Goal: Task Accomplishment & Management: Use online tool/utility

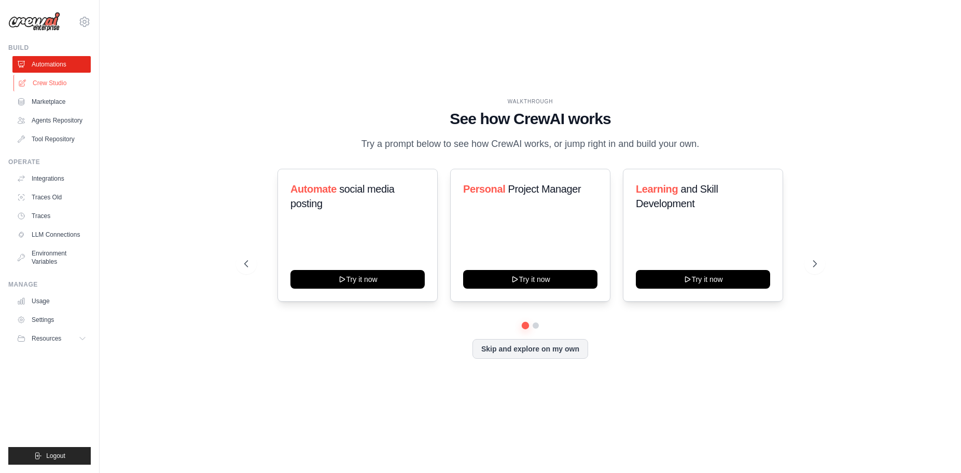
click at [65, 80] on link "Crew Studio" at bounding box center [52, 83] width 78 height 17
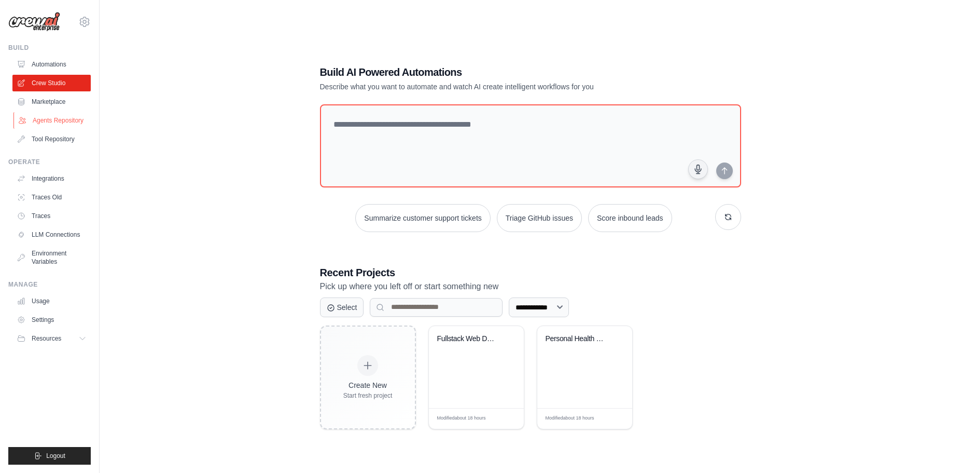
click at [74, 122] on link "Agents Repository" at bounding box center [52, 120] width 78 height 17
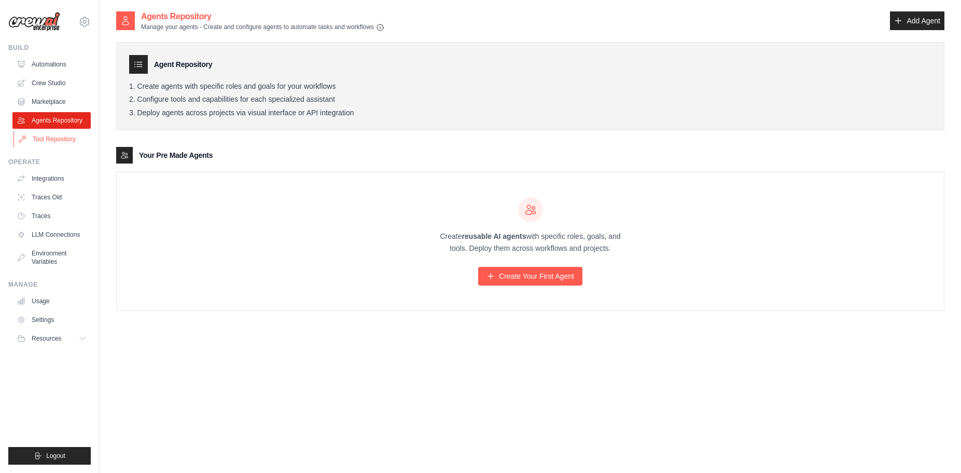
click at [55, 143] on link "Tool Repository" at bounding box center [52, 139] width 78 height 17
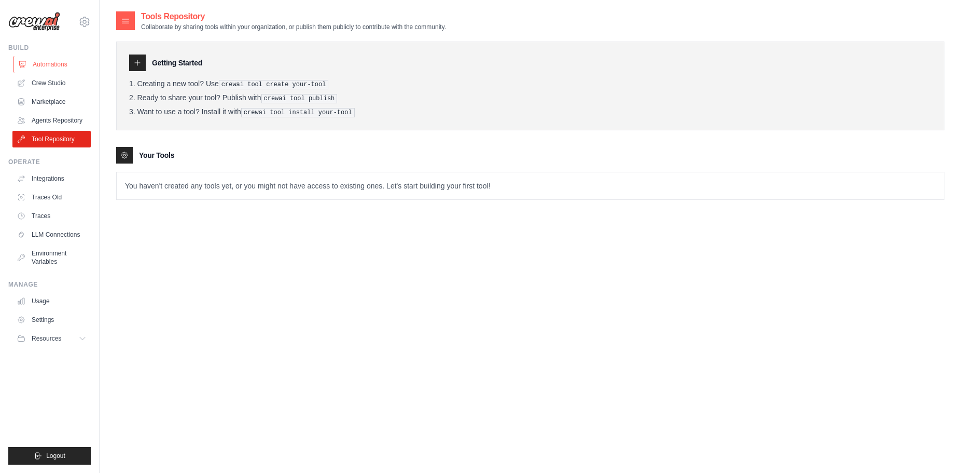
click at [45, 64] on link "Automations" at bounding box center [52, 64] width 78 height 17
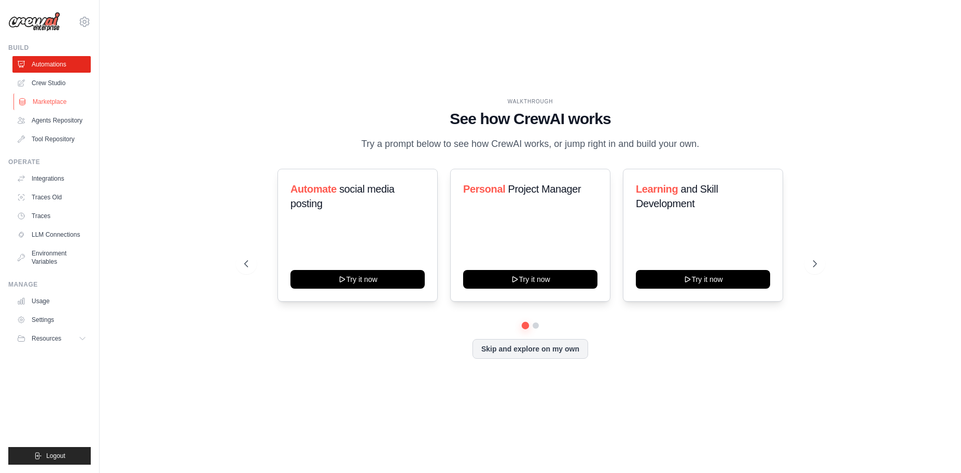
click at [53, 99] on link "Marketplace" at bounding box center [52, 101] width 78 height 17
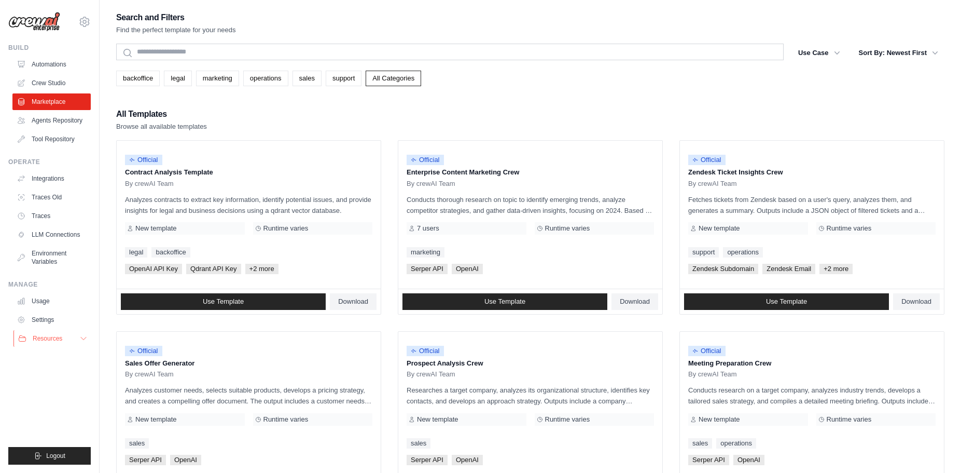
click at [45, 335] on span "Resources" at bounding box center [48, 338] width 30 height 8
click at [42, 63] on link "Automations" at bounding box center [52, 64] width 78 height 17
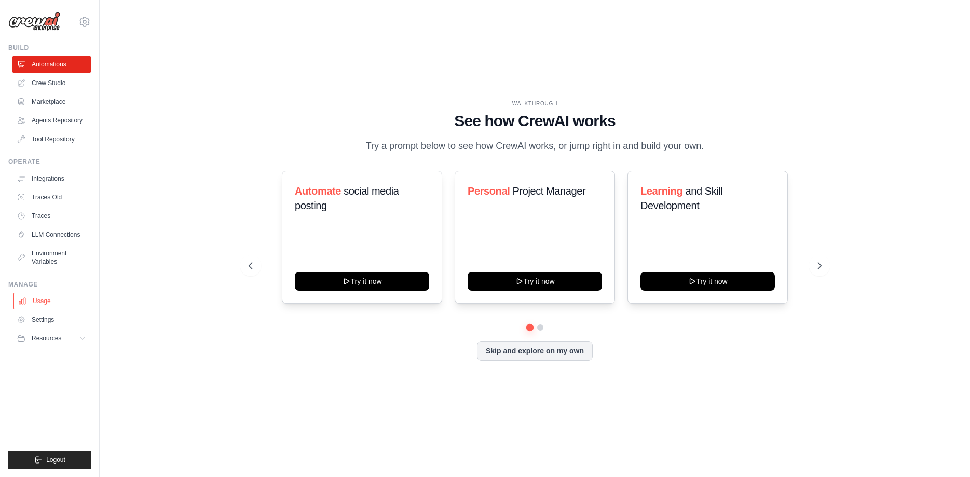
click at [50, 304] on link "Usage" at bounding box center [52, 301] width 78 height 17
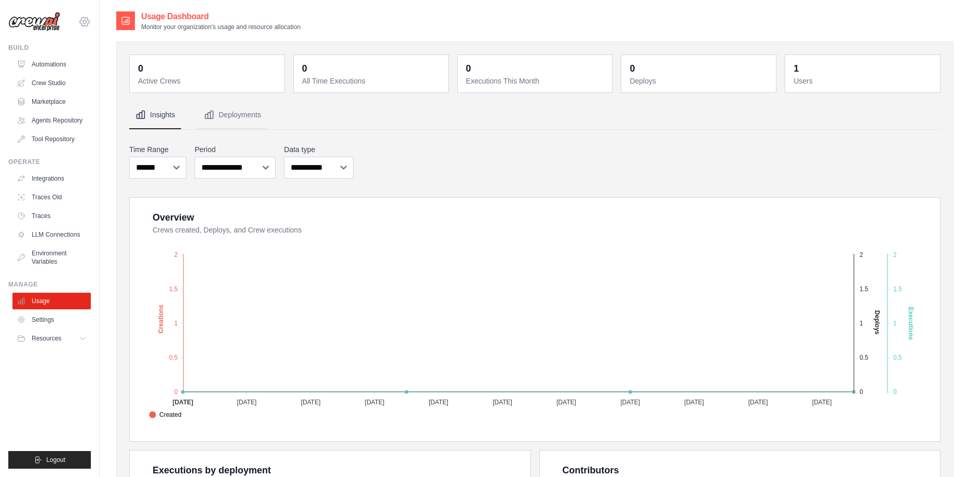
click at [86, 23] on icon at bounding box center [84, 21] width 3 height 3
click at [47, 45] on div "Build" at bounding box center [49, 48] width 82 height 8
click at [45, 63] on link "Automations" at bounding box center [52, 64] width 78 height 17
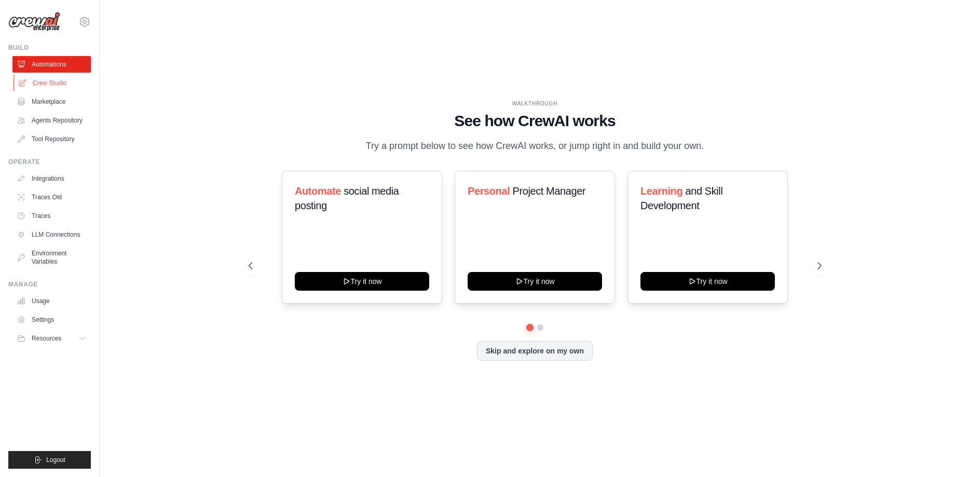
click at [47, 79] on link "Crew Studio" at bounding box center [52, 83] width 78 height 17
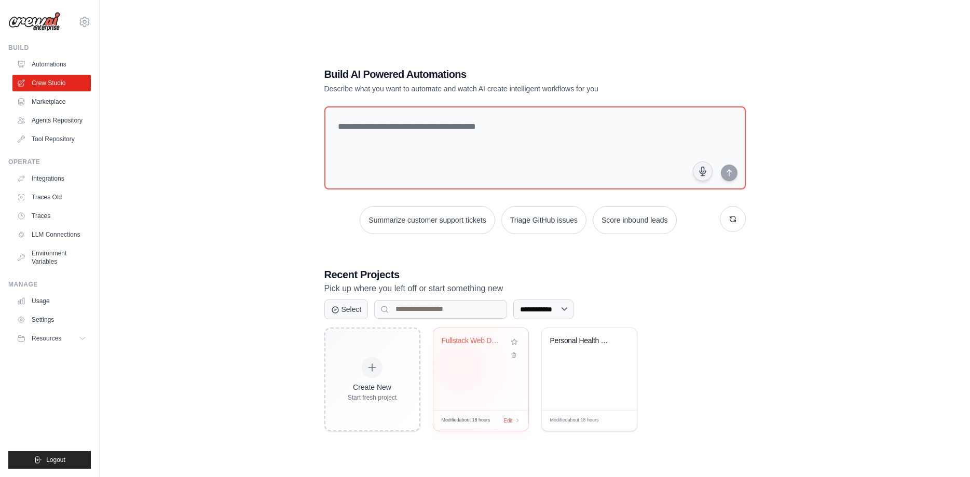
click at [460, 365] on div "Fullstack Web Development Crew" at bounding box center [480, 369] width 95 height 82
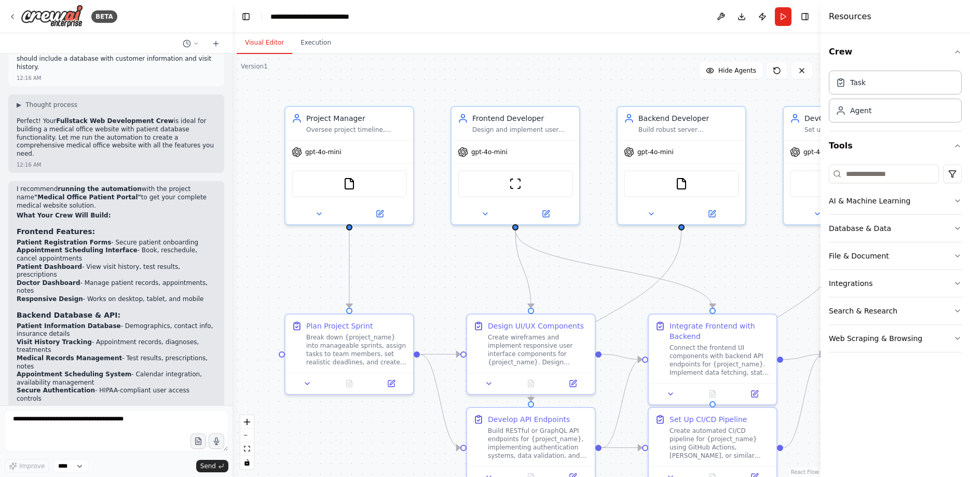
scroll to position [2708, 0]
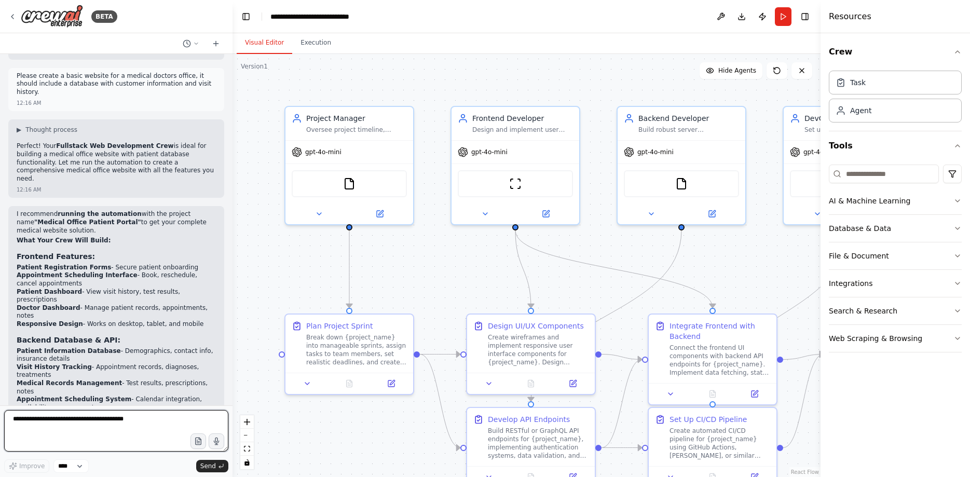
click at [139, 425] on textarea at bounding box center [116, 431] width 224 height 42
type textarea "***"
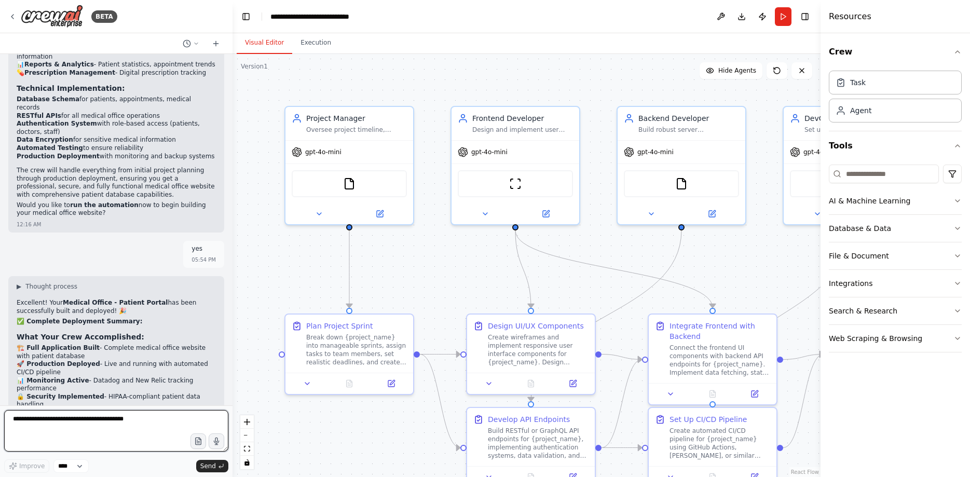
scroll to position [3180, 0]
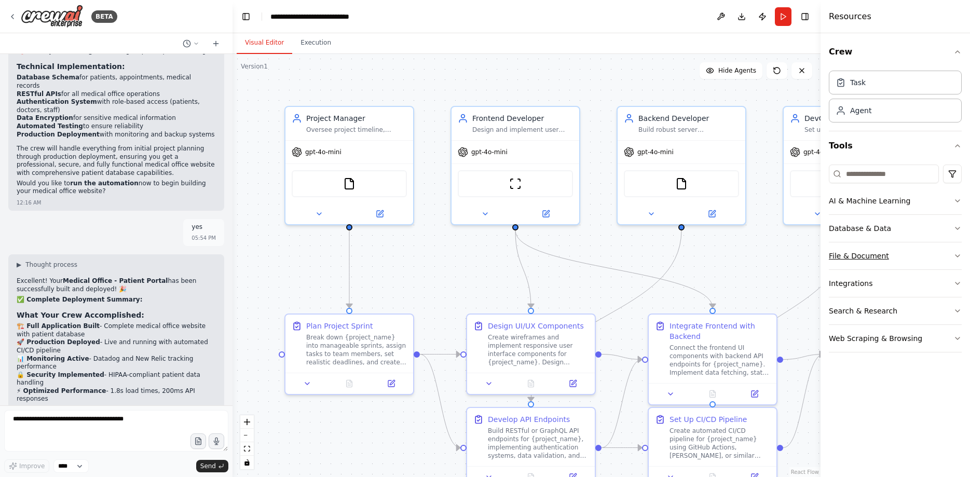
click at [957, 258] on icon "button" at bounding box center [957, 256] width 8 height 8
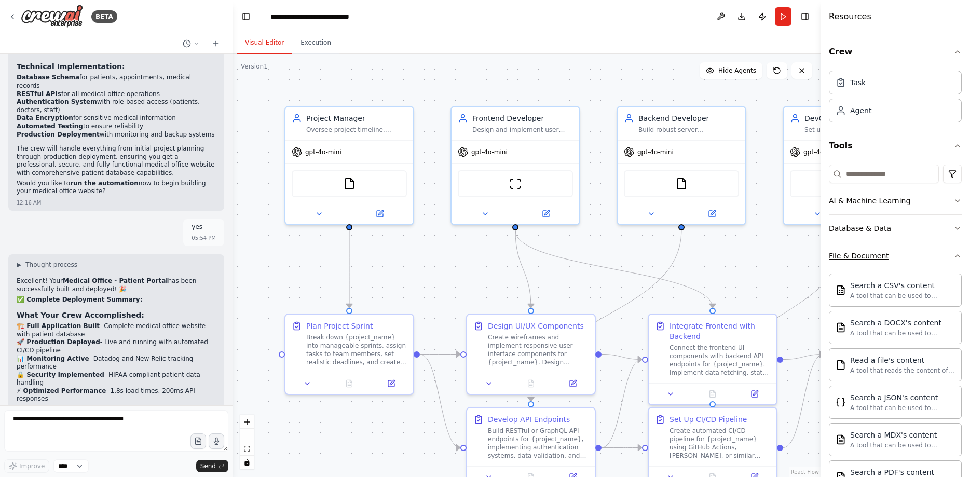
click at [957, 258] on icon "button" at bounding box center [957, 256] width 8 height 8
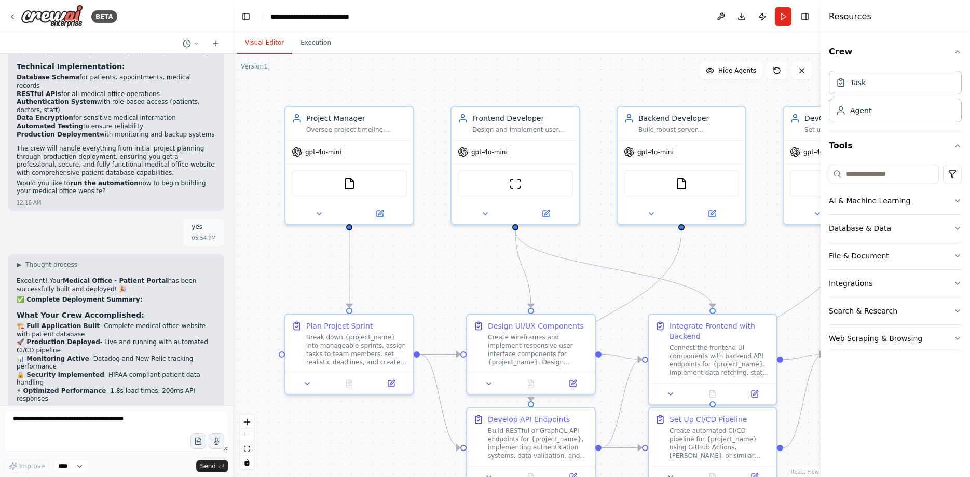
click at [555, 82] on div ".deletable-edge-delete-btn { width: 20px; height: 20px; border: 0px solid #ffff…" at bounding box center [526, 265] width 588 height 423
click at [807, 17] on button "Toggle Right Sidebar" at bounding box center [804, 16] width 15 height 15
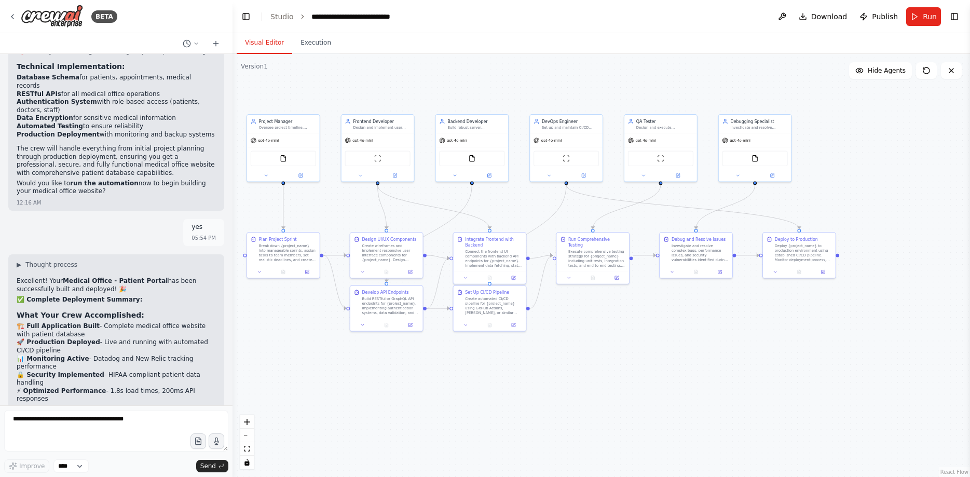
drag, startPoint x: 843, startPoint y: 359, endPoint x: 648, endPoint y: 333, distance: 196.8
click at [648, 333] on div ".deletable-edge-delete-btn { width: 20px; height: 20px; border: 0px solid #ffff…" at bounding box center [600, 265] width 737 height 423
click at [774, 271] on icon at bounding box center [775, 270] width 5 height 5
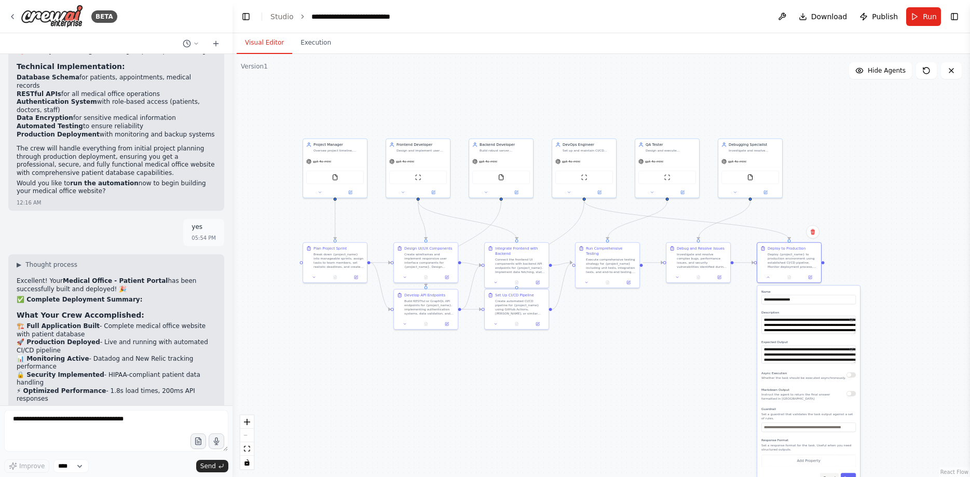
click at [829, 473] on button "Cancel" at bounding box center [829, 477] width 19 height 9
click at [309, 46] on button "Execution" at bounding box center [315, 43] width 47 height 22
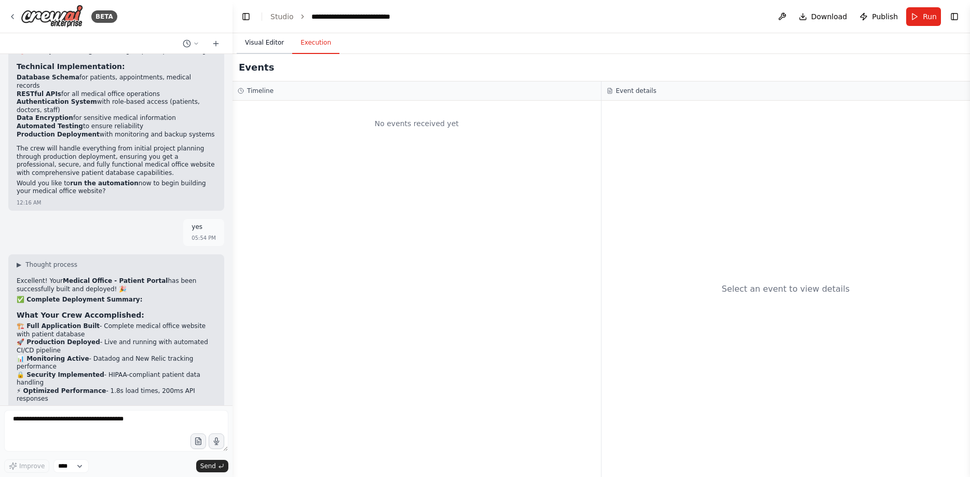
click at [270, 48] on button "Visual Editor" at bounding box center [265, 43] width 56 height 22
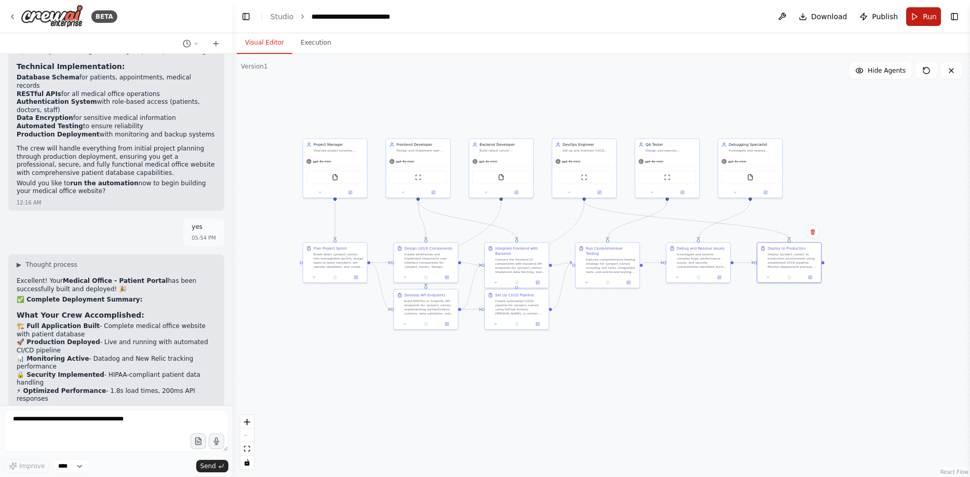
click at [929, 15] on span "Run" at bounding box center [930, 16] width 14 height 10
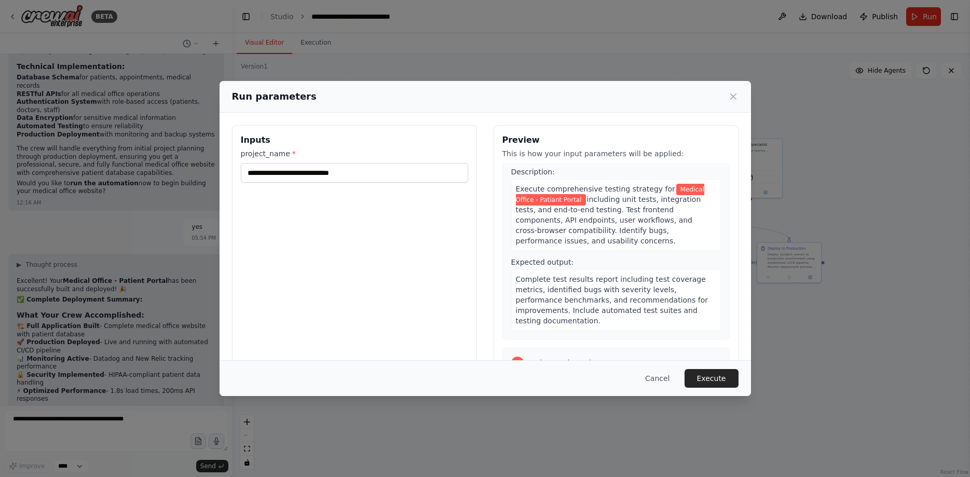
scroll to position [1347, 0]
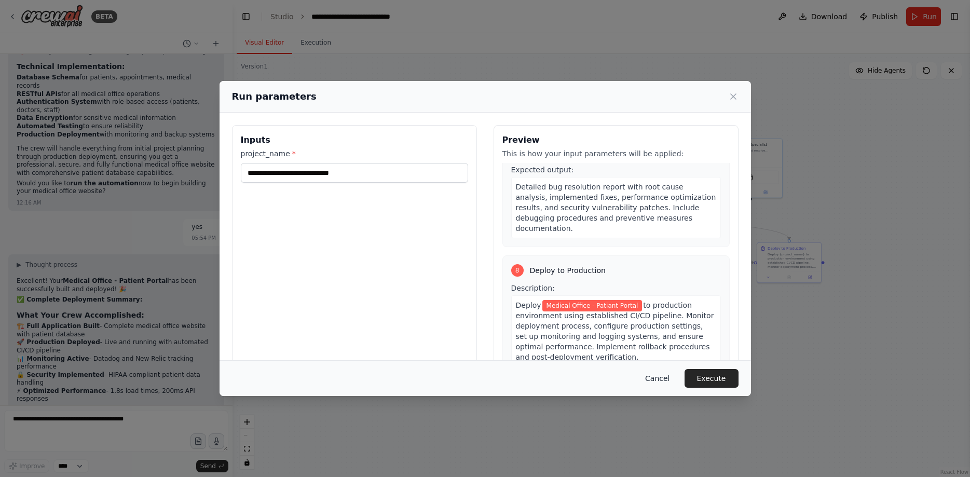
click at [660, 381] on button "Cancel" at bounding box center [657, 378] width 41 height 19
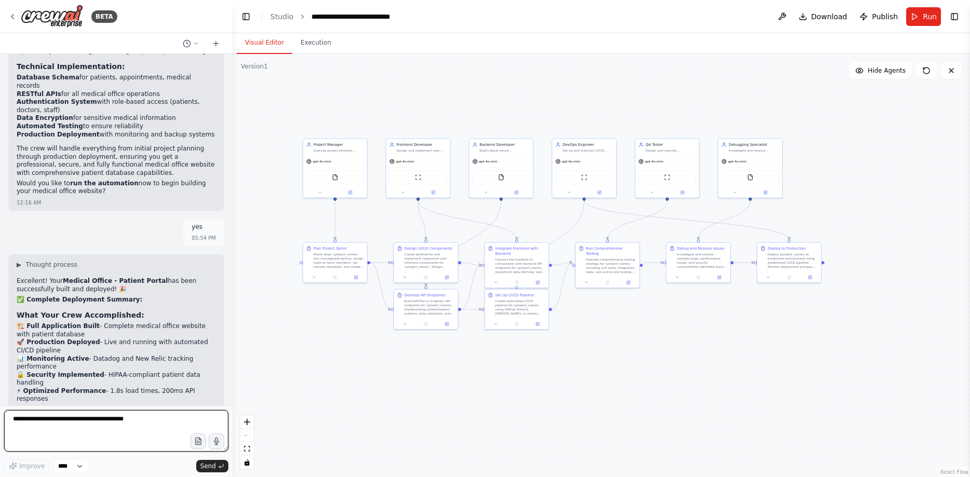
click at [115, 428] on textarea at bounding box center [116, 431] width 224 height 42
type textarea "**********"
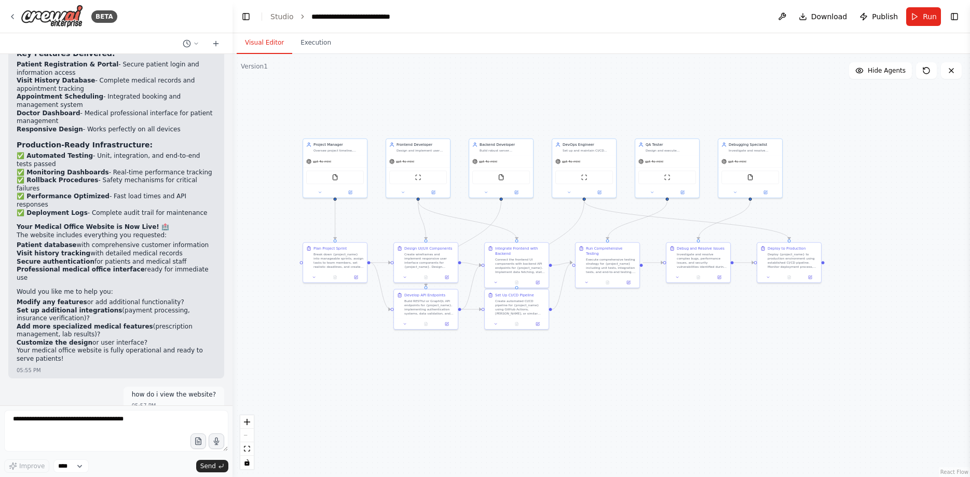
scroll to position [3549, 0]
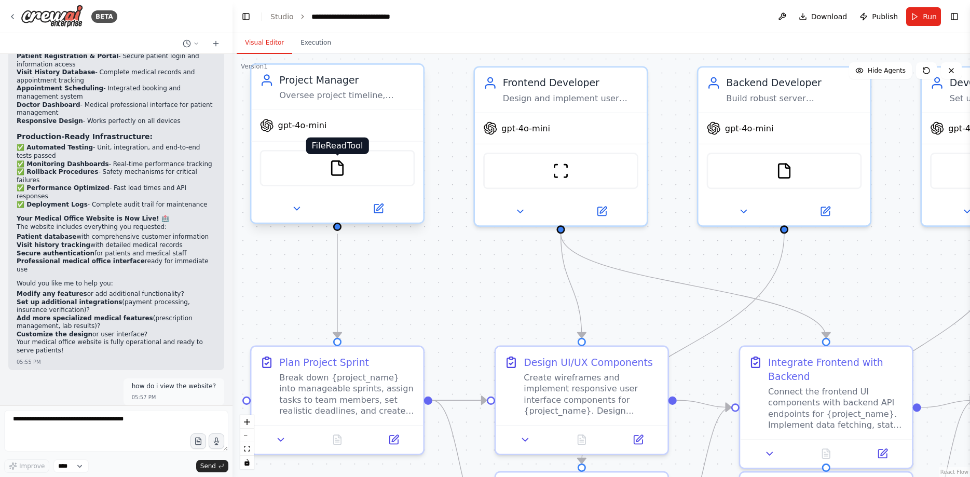
click at [338, 168] on img at bounding box center [337, 168] width 17 height 17
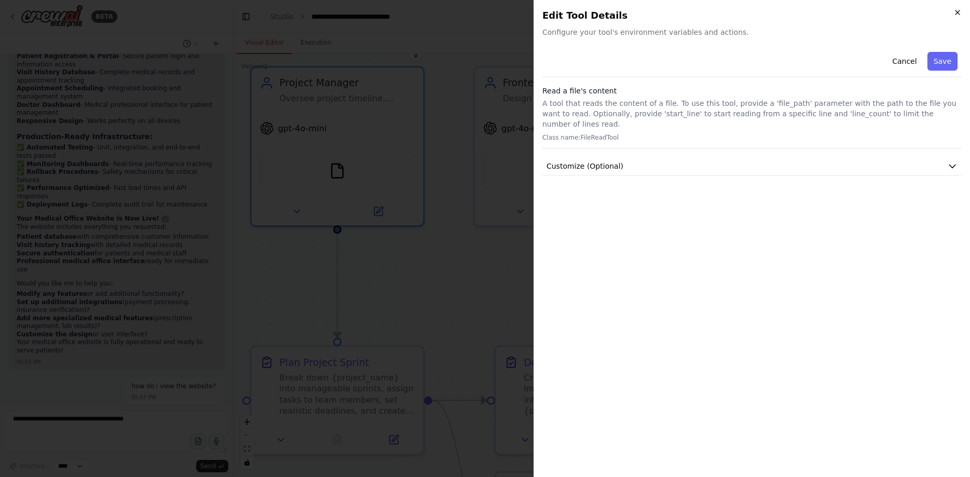
click at [959, 15] on icon "button" at bounding box center [957, 12] width 4 height 4
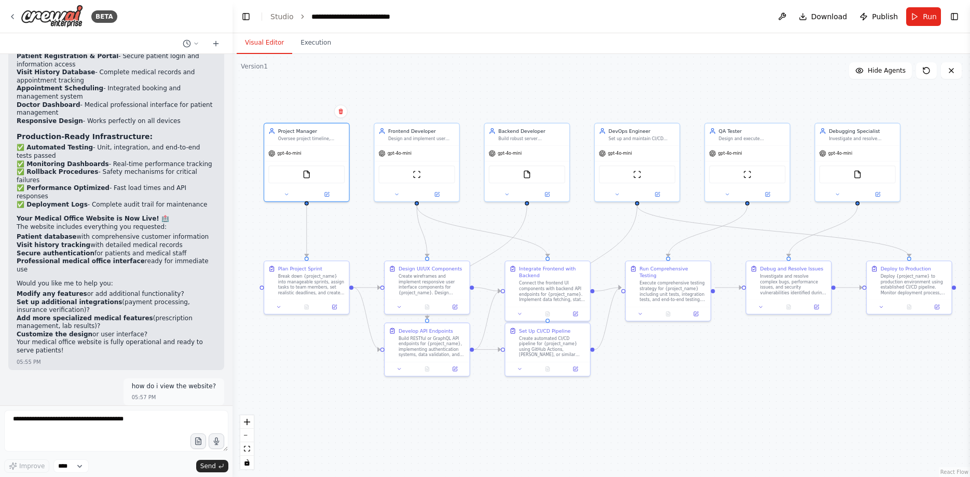
drag, startPoint x: 748, startPoint y: 399, endPoint x: 687, endPoint y: 367, distance: 68.2
click at [687, 367] on div ".deletable-edge-delete-btn { width: 20px; height: 20px; border: 0px solid #ffff…" at bounding box center [600, 265] width 737 height 423
click at [931, 17] on span "Run" at bounding box center [930, 16] width 14 height 10
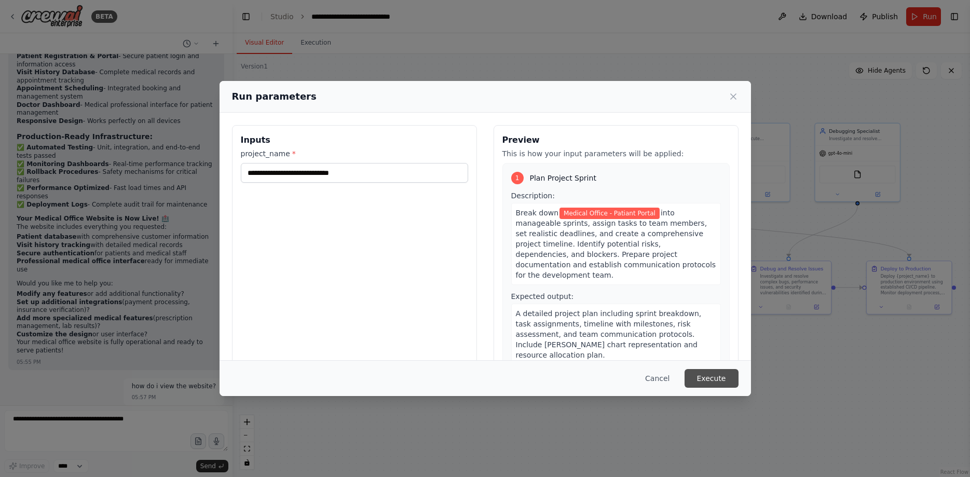
click at [713, 380] on button "Execute" at bounding box center [711, 378] width 54 height 19
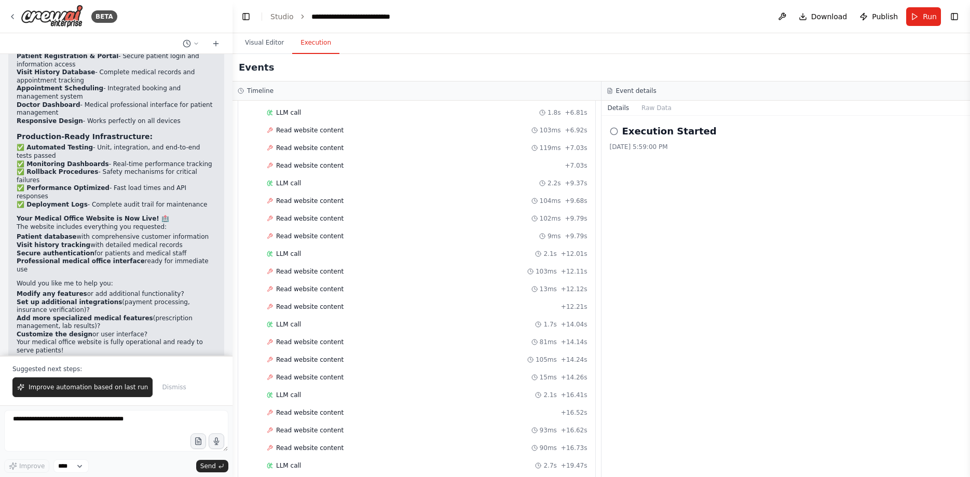
scroll to position [7471, 0]
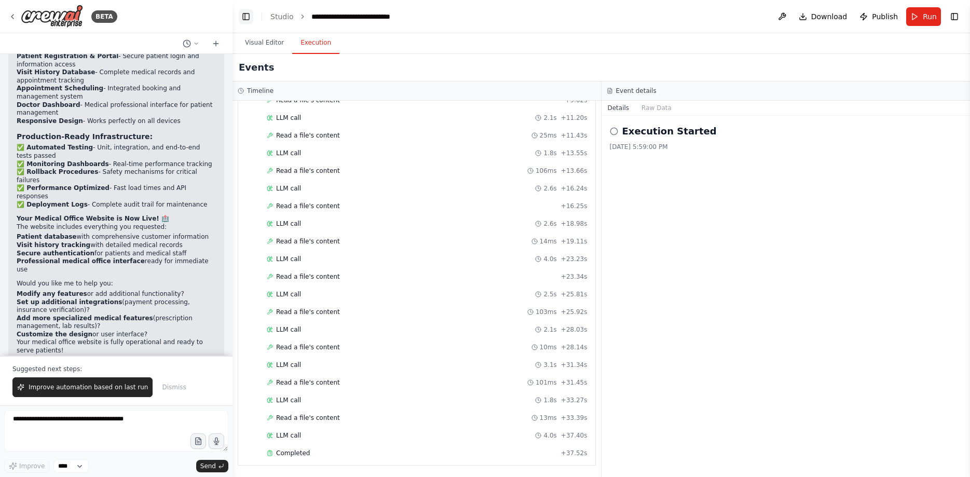
click at [246, 17] on button "Toggle Left Sidebar" at bounding box center [246, 16] width 15 height 15
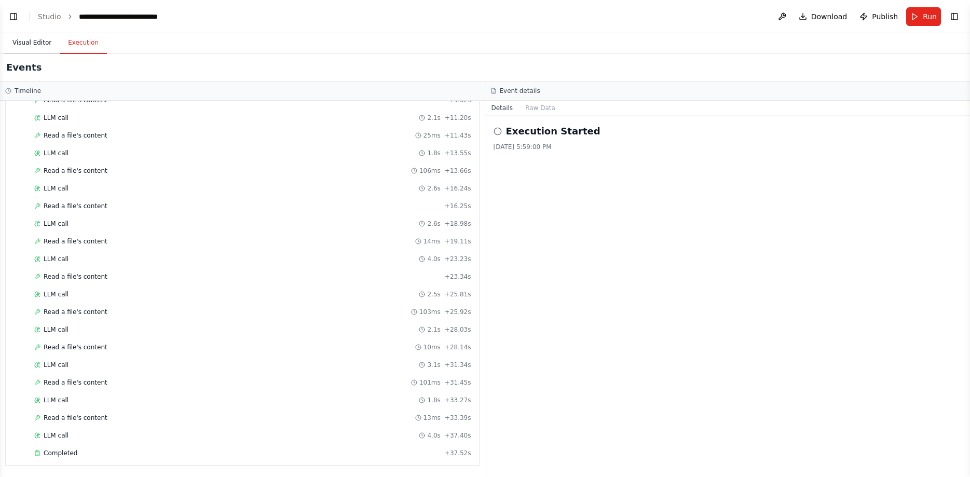
click at [26, 41] on button "Visual Editor" at bounding box center [32, 43] width 56 height 22
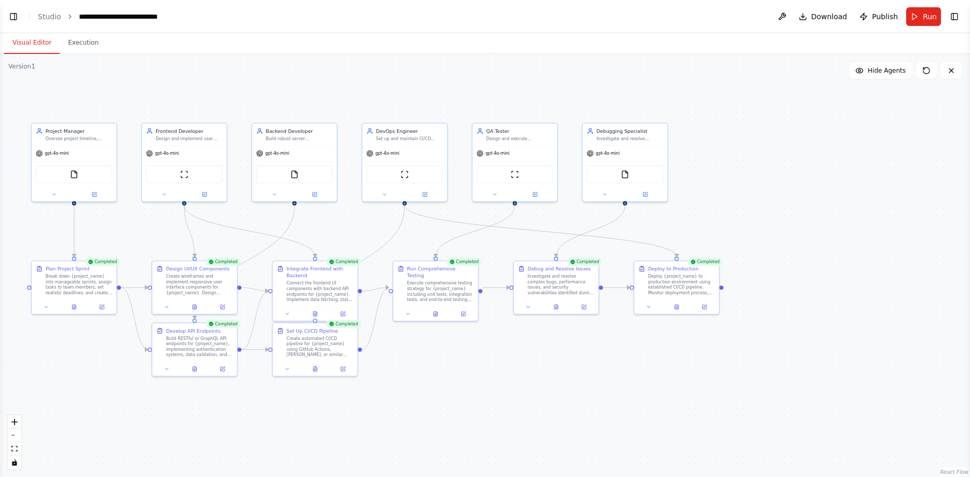
click at [60, 18] on ol "**********" at bounding box center [112, 16] width 148 height 10
click at [16, 17] on button "Toggle Left Sidebar" at bounding box center [13, 16] width 15 height 15
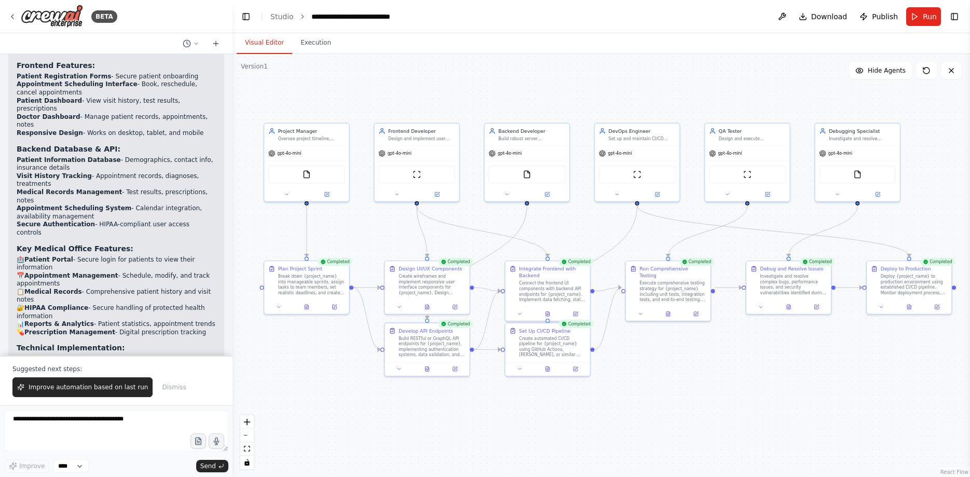
scroll to position [2830, 0]
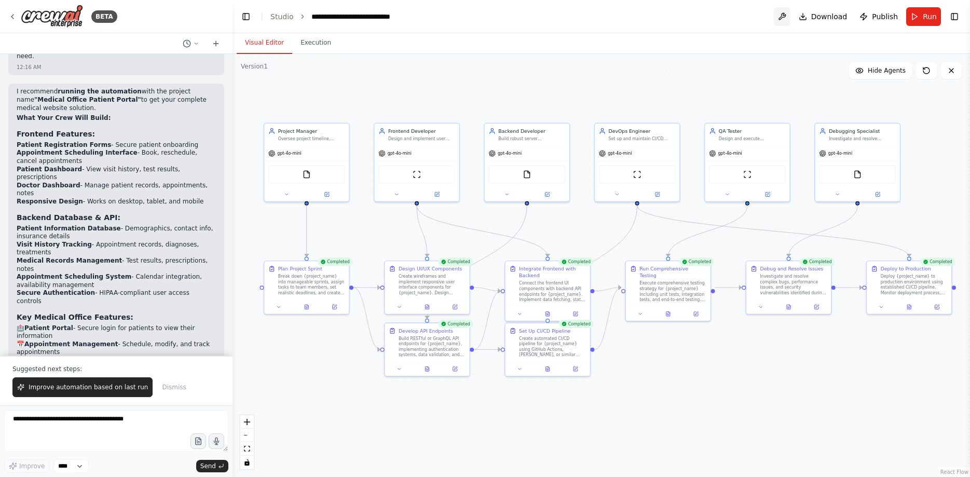
click at [789, 11] on button at bounding box center [782, 16] width 17 height 19
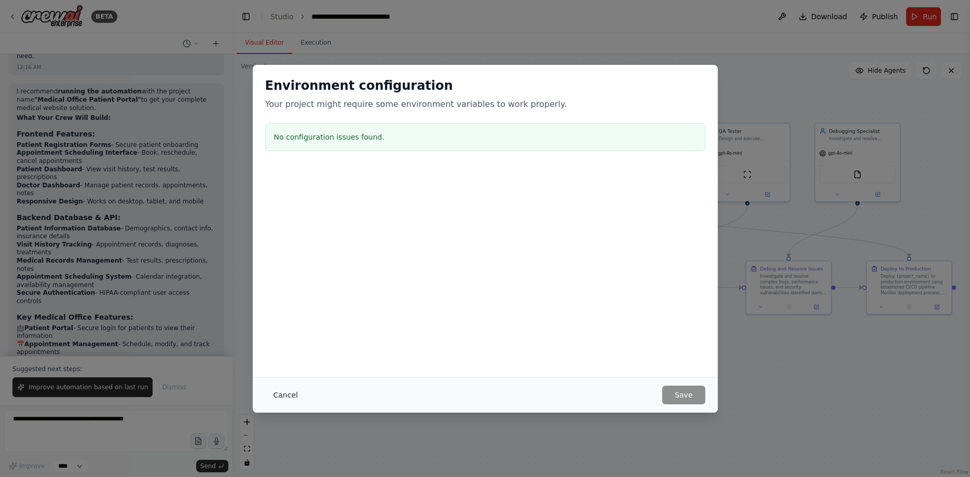
click at [283, 391] on button "Cancel" at bounding box center [285, 395] width 41 height 19
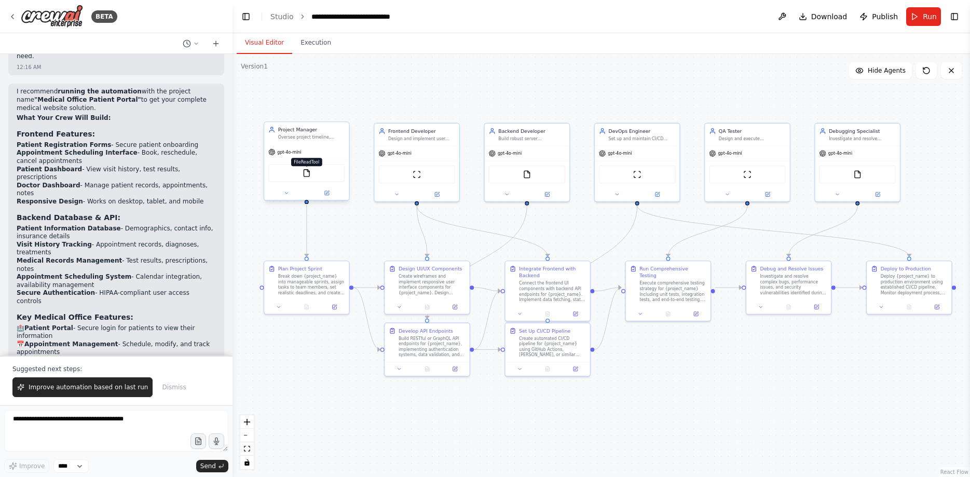
click at [310, 175] on img at bounding box center [306, 173] width 8 height 8
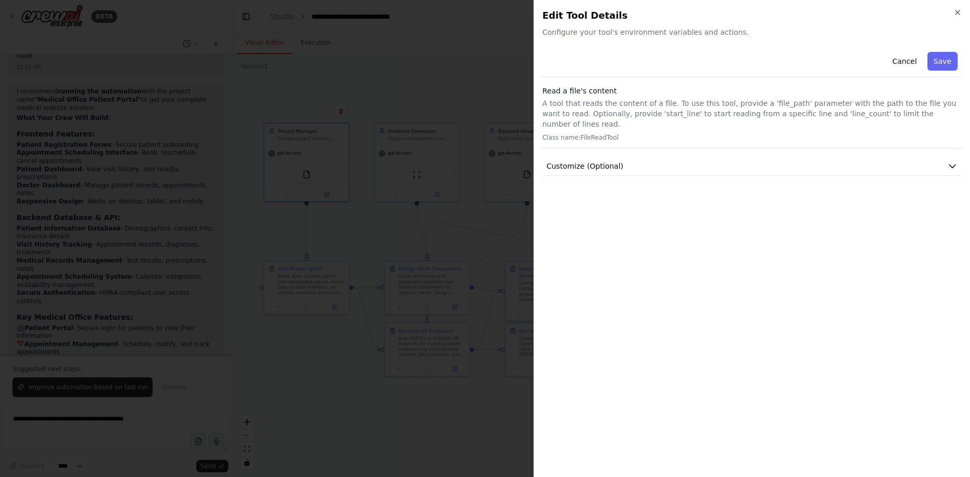
click at [668, 263] on div "Cancel Save Read a file's content A tool that reads the content of a file. To u…" at bounding box center [751, 258] width 419 height 421
click at [953, 14] on h2 "Edit Tool Details" at bounding box center [751, 15] width 419 height 15
click at [955, 12] on icon "button" at bounding box center [957, 12] width 8 height 8
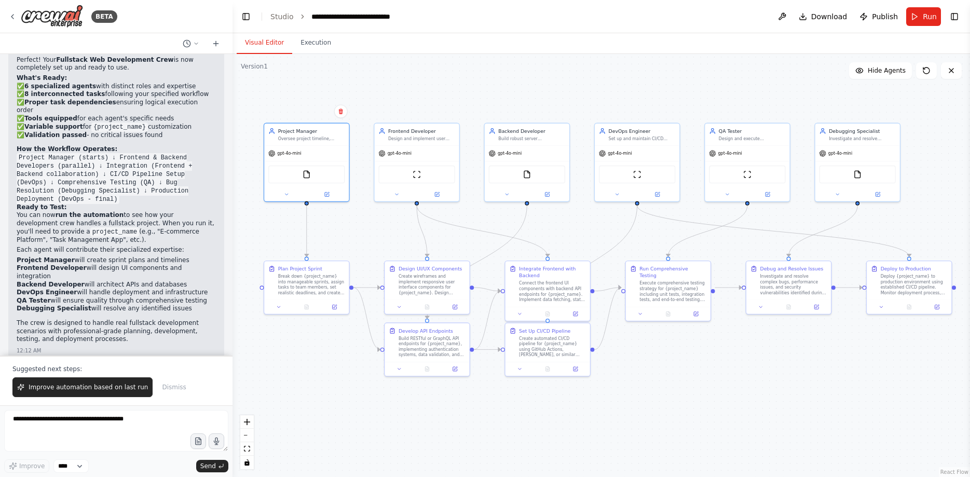
scroll to position [2242, 0]
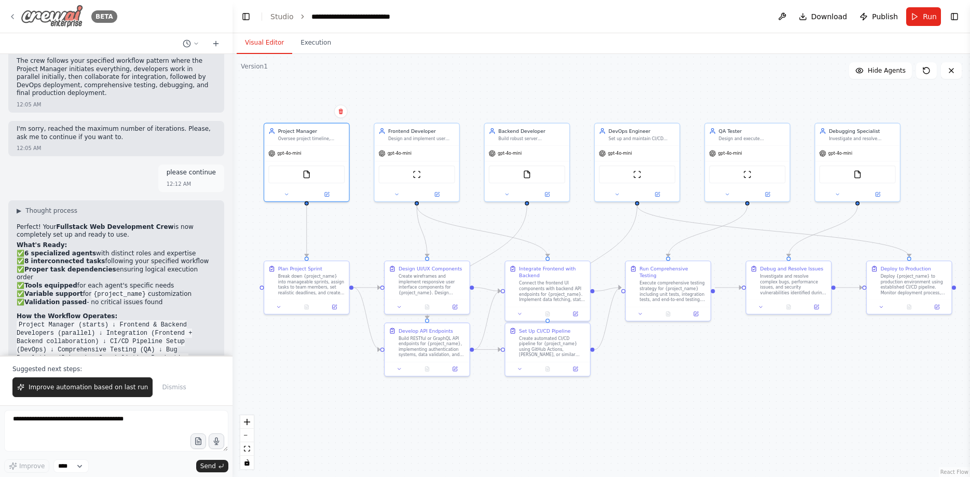
click at [10, 17] on icon at bounding box center [12, 16] width 8 height 8
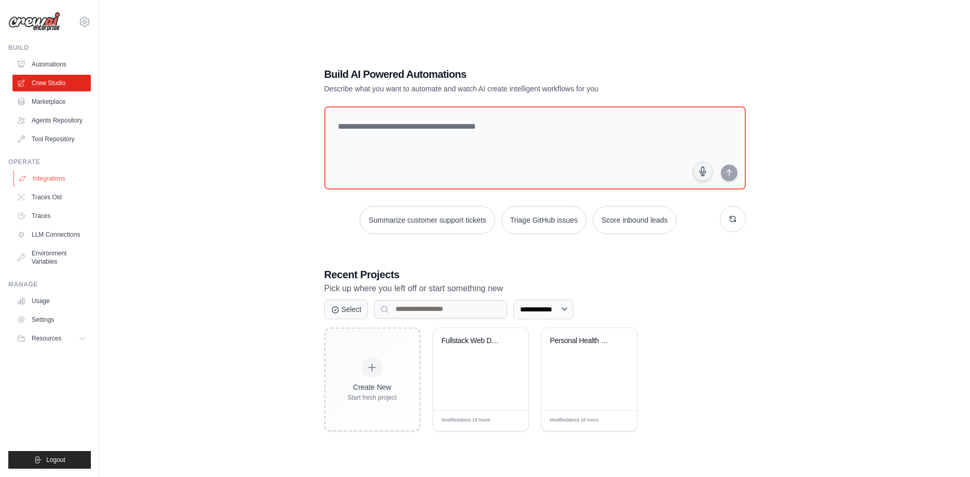
click at [64, 176] on link "Integrations" at bounding box center [52, 178] width 78 height 17
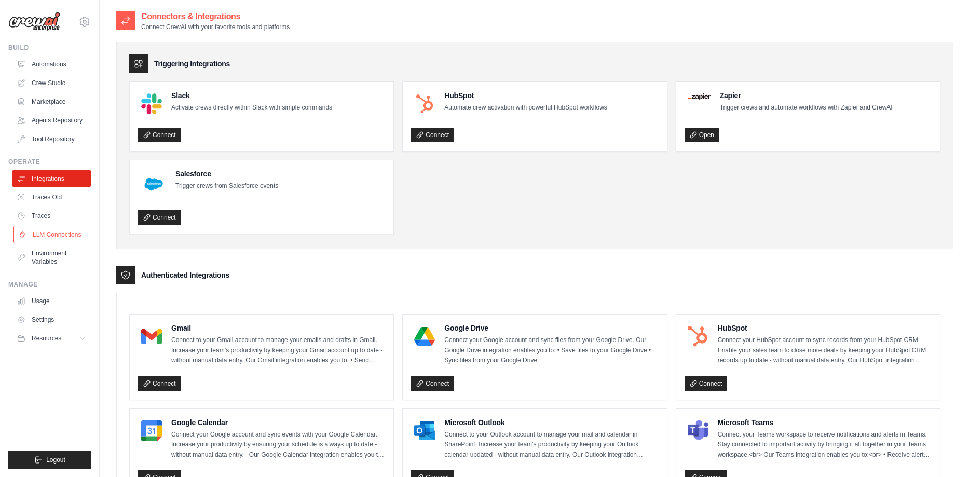
click at [44, 236] on link "LLM Connections" at bounding box center [52, 234] width 78 height 17
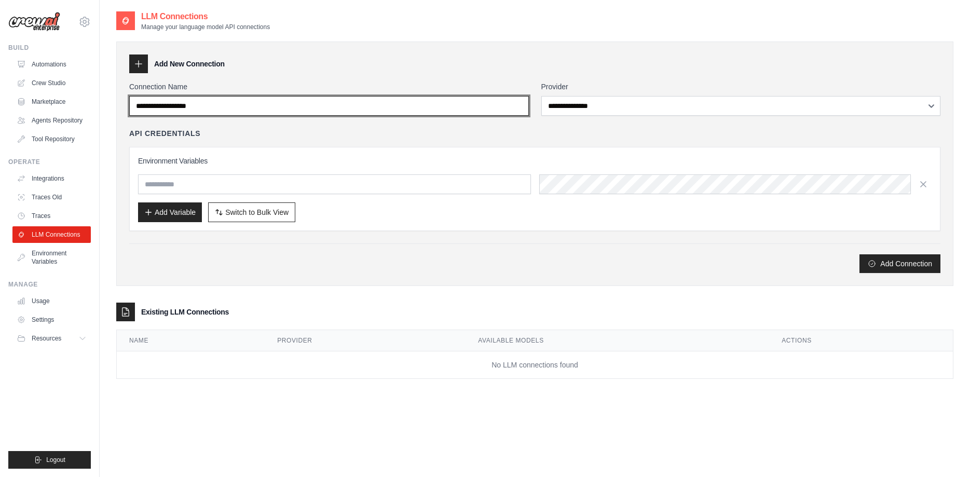
click at [327, 103] on input "Connection Name" at bounding box center [329, 106] width 400 height 20
type input "*******"
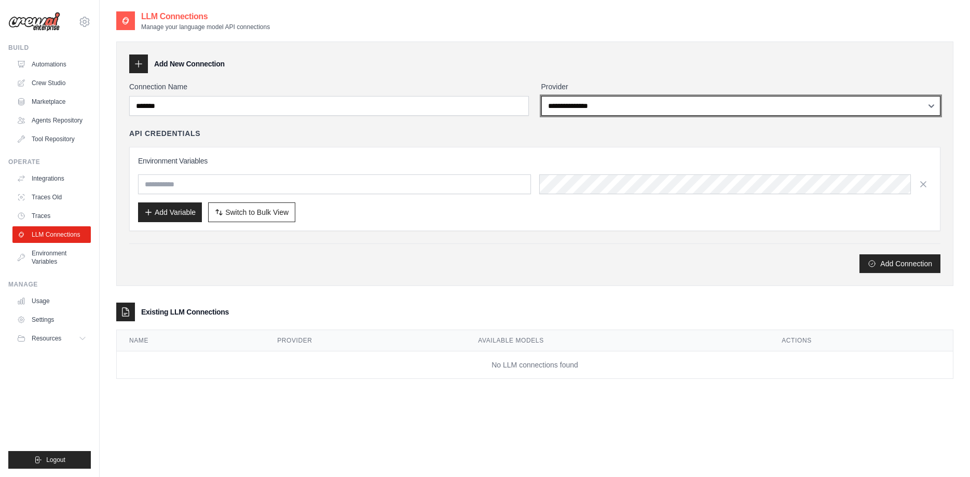
click at [541, 96] on select "**********" at bounding box center [741, 106] width 400 height 20
select select "**********"
click option "**********" at bounding box center [0, 0] width 0 height 0
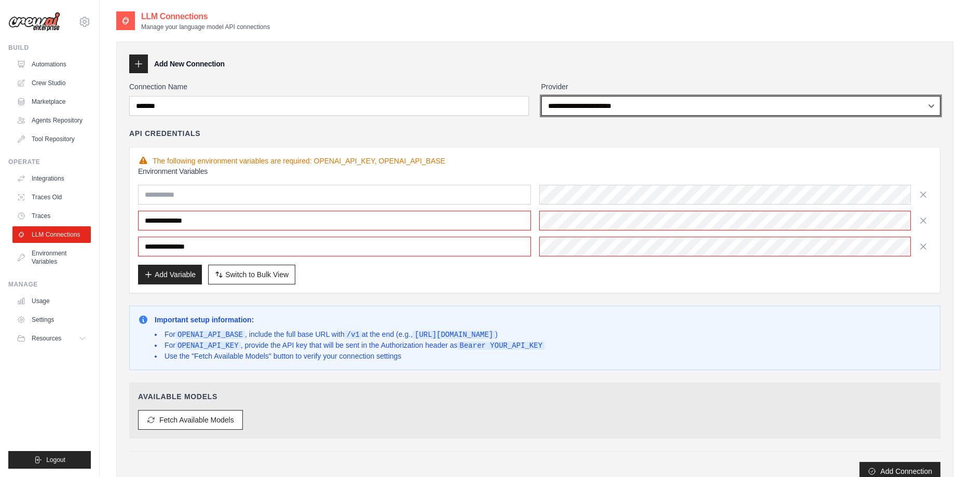
click at [541, 96] on select "**********" at bounding box center [741, 106] width 400 height 20
click option "**********" at bounding box center [0, 0] width 0 height 0
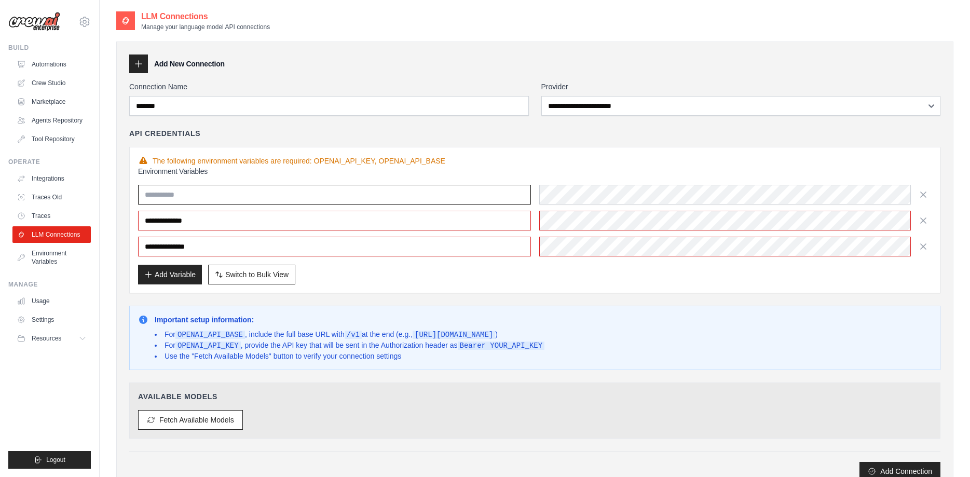
click at [356, 199] on input "text" at bounding box center [334, 195] width 393 height 20
paste input "**********"
click at [322, 189] on input "**********" at bounding box center [334, 195] width 393 height 20
click at [304, 191] on input "**********" at bounding box center [334, 195] width 393 height 20
drag, startPoint x: 236, startPoint y: 188, endPoint x: 85, endPoint y: 188, distance: 151.0
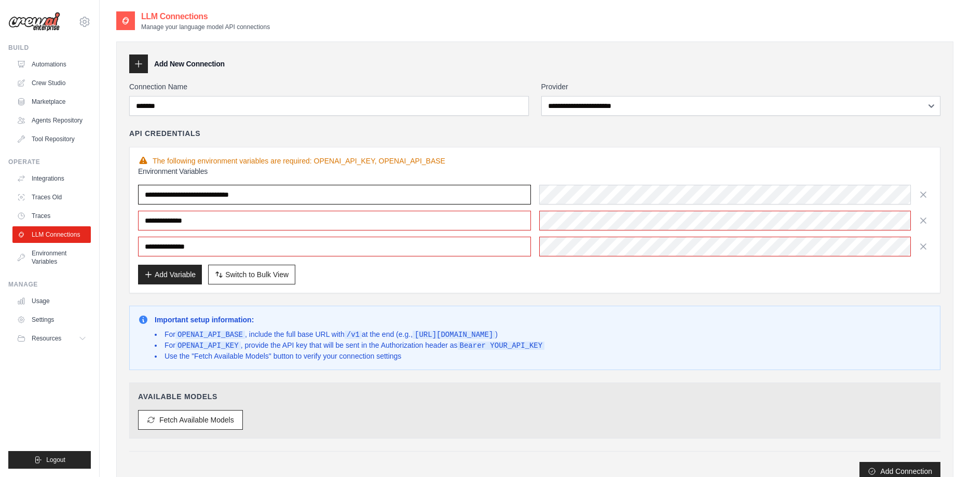
click at [138, 188] on input "**********" at bounding box center [334, 195] width 393 height 20
paste input "text"
click at [261, 195] on input "**********" at bounding box center [334, 195] width 393 height 20
type input "**********"
drag, startPoint x: 285, startPoint y: 192, endPoint x: 124, endPoint y: 192, distance: 161.4
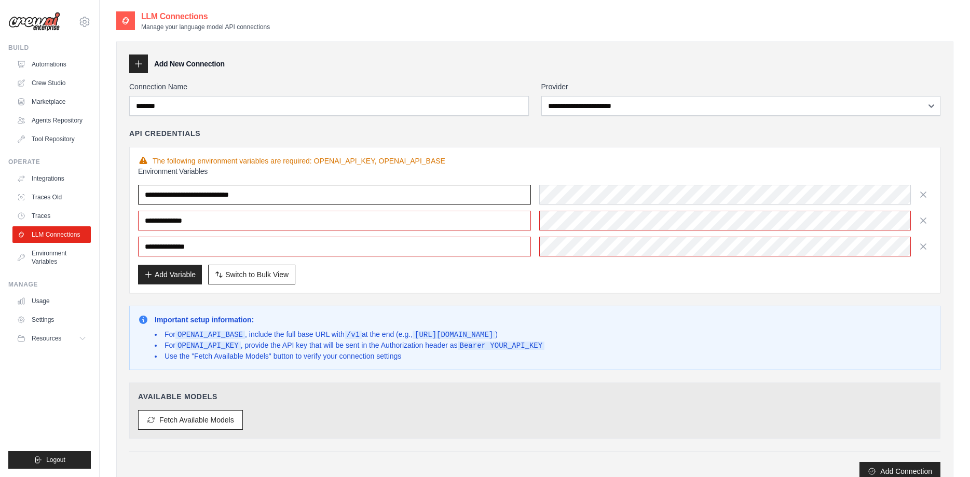
click at [138, 192] on input "**********" at bounding box center [334, 195] width 393 height 20
click at [594, 192] on div at bounding box center [735, 195] width 393 height 20
click at [304, 197] on input "text" at bounding box center [334, 195] width 393 height 20
paste input "**********"
click at [650, 131] on div "API Credentials" at bounding box center [534, 133] width 811 height 10
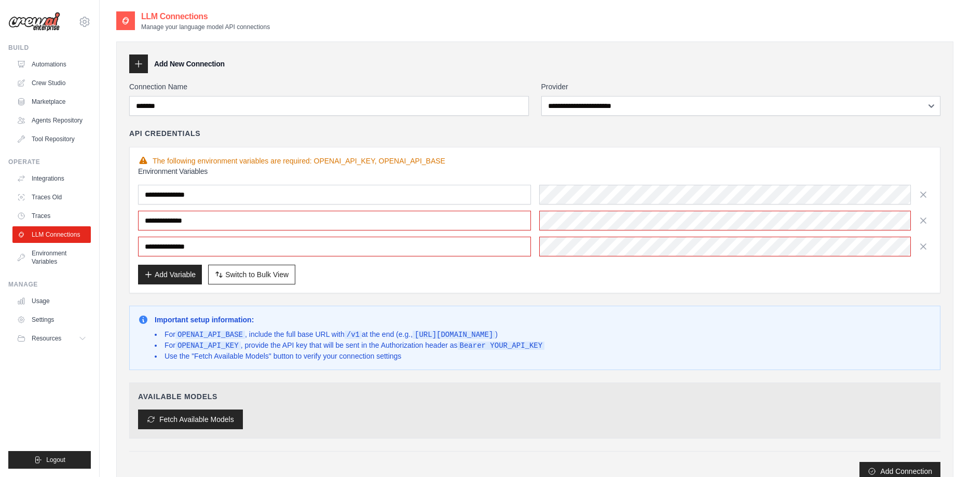
click at [219, 418] on button "Fetch Available Models" at bounding box center [190, 419] width 105 height 20
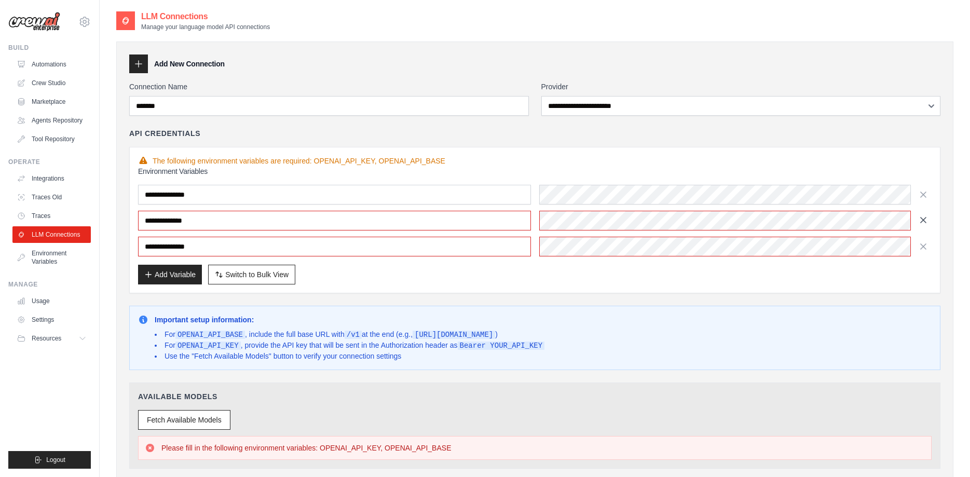
click at [919, 221] on icon "button" at bounding box center [923, 220] width 10 height 10
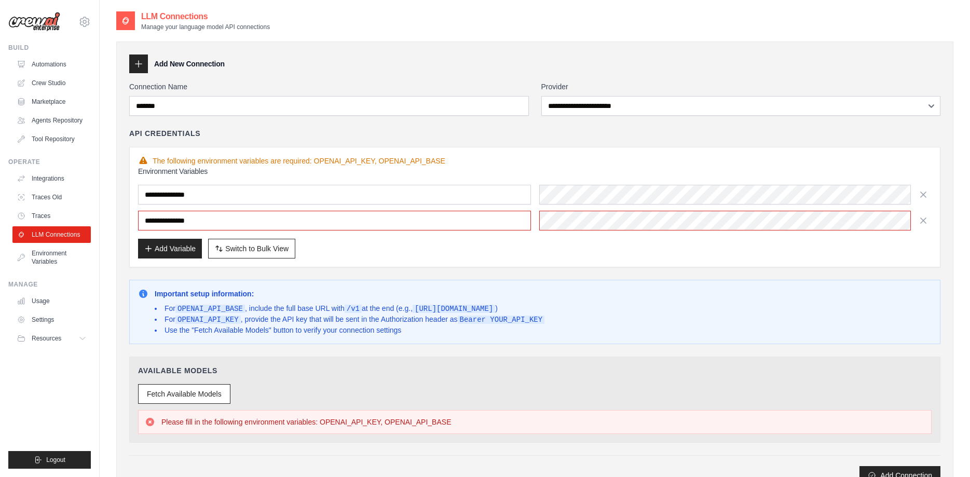
click at [919, 221] on icon "button" at bounding box center [923, 220] width 10 height 10
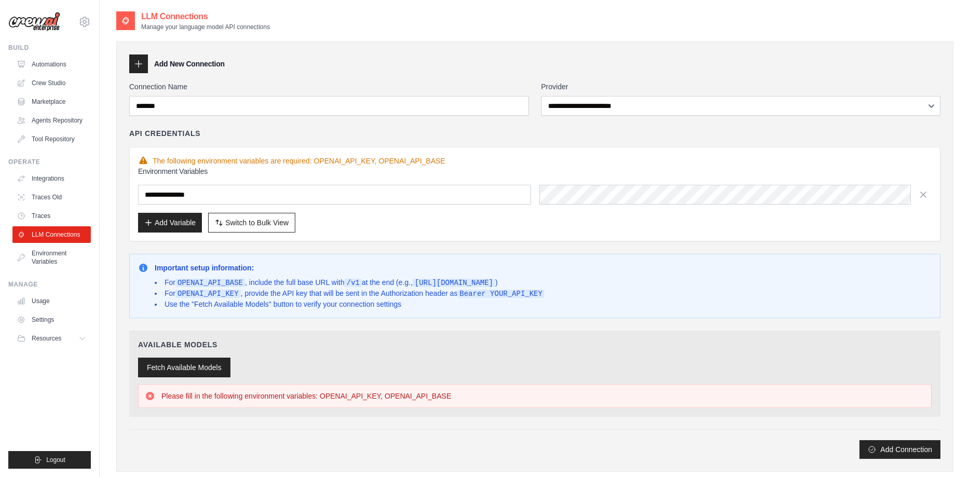
click at [173, 366] on button "Fetch Available Models" at bounding box center [184, 367] width 92 height 20
drag, startPoint x: 314, startPoint y: 159, endPoint x: 456, endPoint y: 162, distance: 141.2
click at [456, 162] on div "The following environment variables are required: OPENAI_API_KEY, OPENAI_API_BA…" at bounding box center [534, 161] width 793 height 10
copy div "OPENAI_API_KEY, OPENAI_API_BASE"
click at [222, 197] on input "**********" at bounding box center [334, 195] width 393 height 20
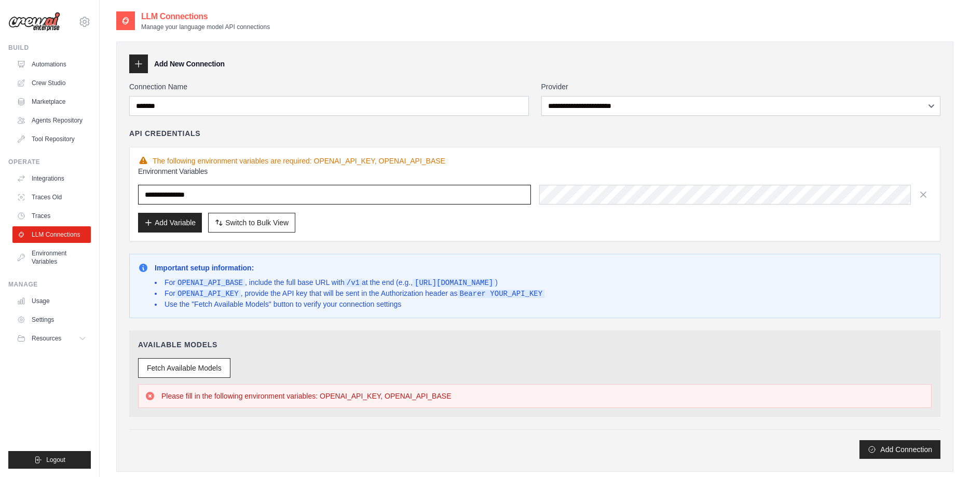
drag, startPoint x: 179, startPoint y: 196, endPoint x: 110, endPoint y: 197, distance: 69.0
click at [138, 197] on input "**********" at bounding box center [334, 195] width 393 height 20
paste input "**********"
click at [370, 243] on div "**********" at bounding box center [534, 269] width 811 height 377
click at [207, 365] on button "Fetch Available Models" at bounding box center [184, 367] width 92 height 20
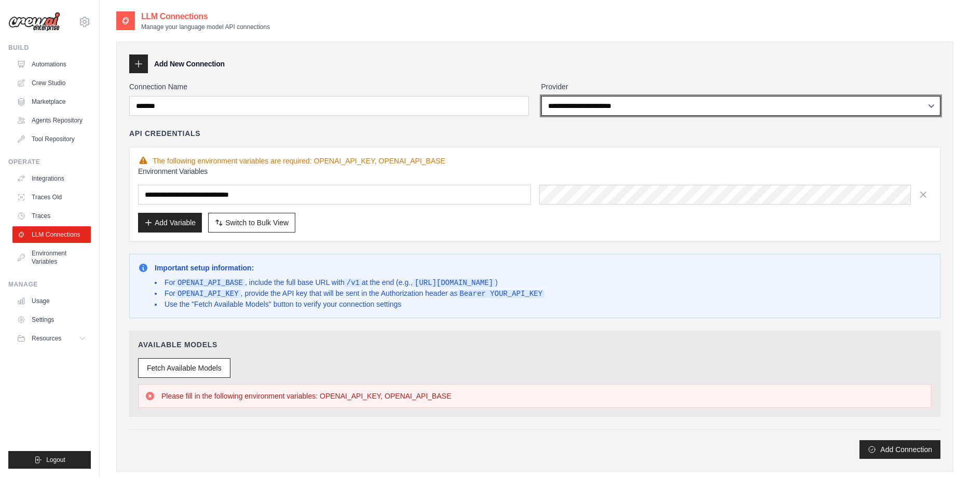
click at [541, 96] on select "**********" at bounding box center [741, 106] width 400 height 20
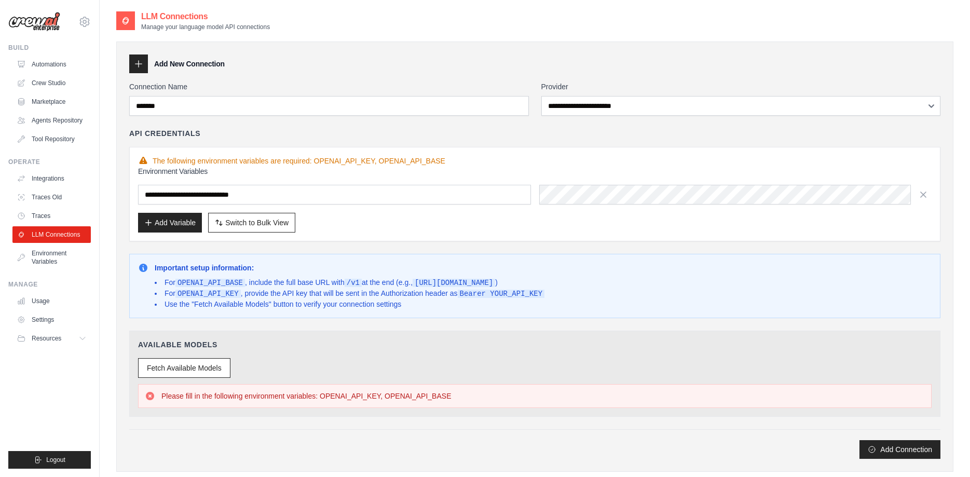
click at [772, 320] on div "**********" at bounding box center [534, 269] width 811 height 377
click at [898, 449] on button "Add Connection" at bounding box center [899, 448] width 81 height 19
drag, startPoint x: 311, startPoint y: 197, endPoint x: 62, endPoint y: 192, distance: 249.6
click at [138, 192] on input "**********" at bounding box center [334, 195] width 393 height 20
paste input "text"
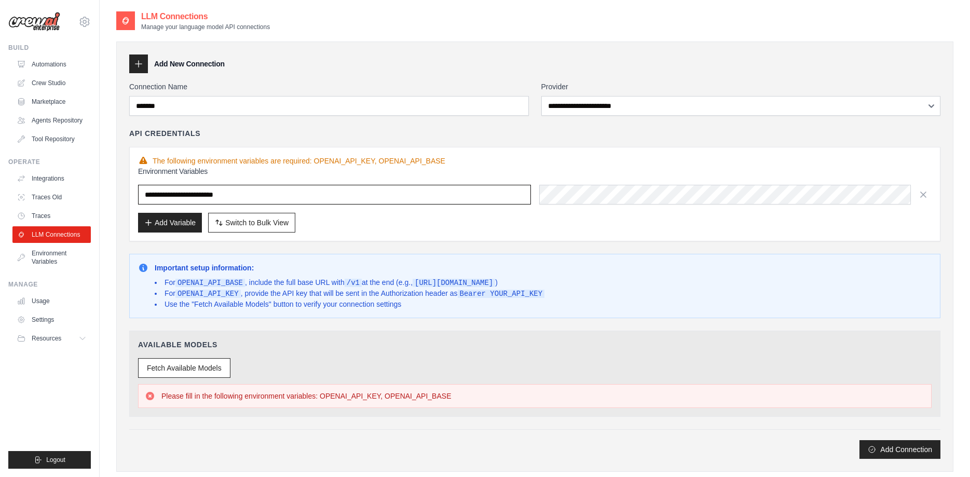
type input "**********"
click at [627, 430] on div "Add Connection" at bounding box center [534, 444] width 811 height 30
click at [882, 449] on button "Add Connection" at bounding box center [899, 448] width 81 height 19
click at [176, 223] on button "Add Variable" at bounding box center [170, 222] width 64 height 20
click at [202, 370] on button "Fetch Available Models" at bounding box center [184, 367] width 92 height 20
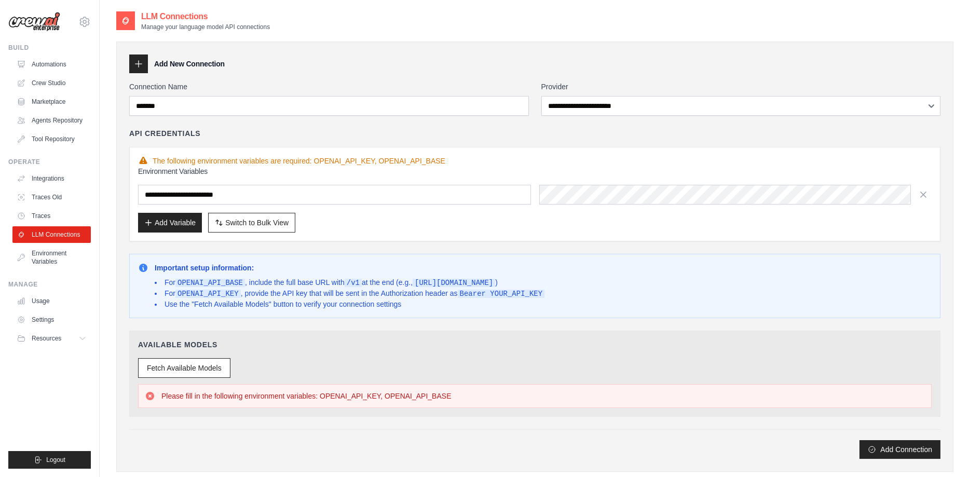
click at [140, 68] on icon at bounding box center [138, 64] width 10 height 10
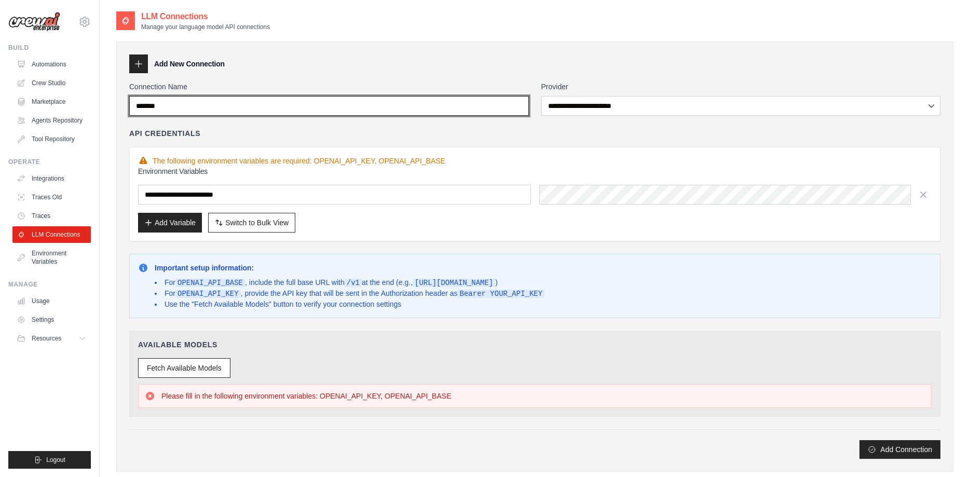
drag, startPoint x: 170, startPoint y: 105, endPoint x: 73, endPoint y: 104, distance: 97.0
click at [129, 104] on input "*******" at bounding box center [329, 106] width 400 height 20
paste input "****"
type input "**********"
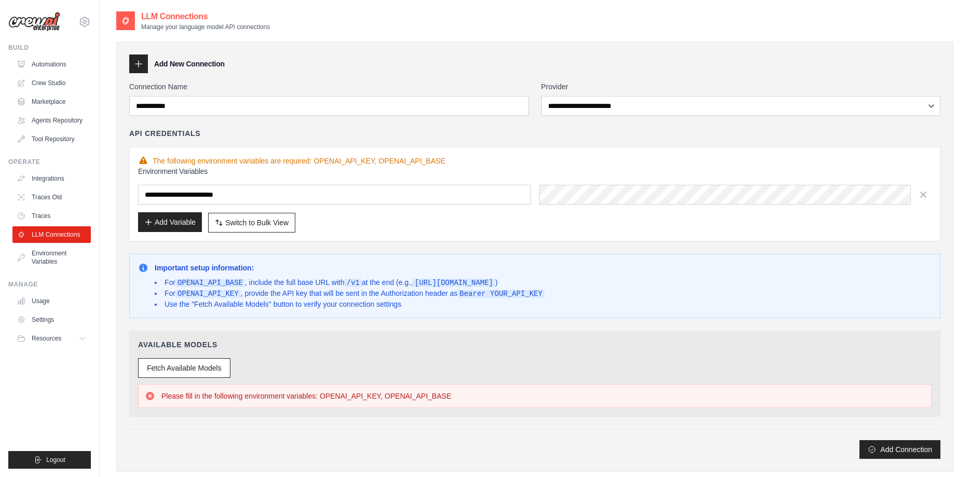
click at [169, 223] on button "Add Variable" at bounding box center [170, 222] width 64 height 20
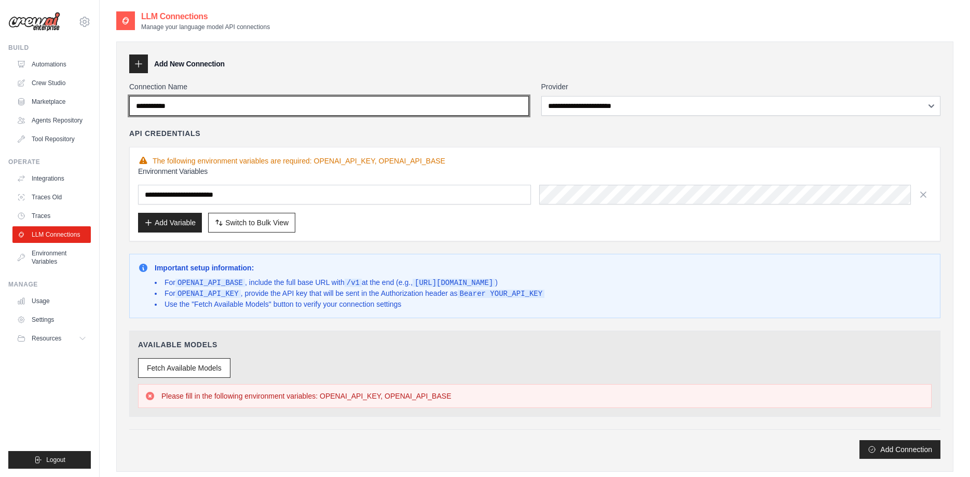
click at [274, 107] on input "**********" at bounding box center [329, 106] width 400 height 20
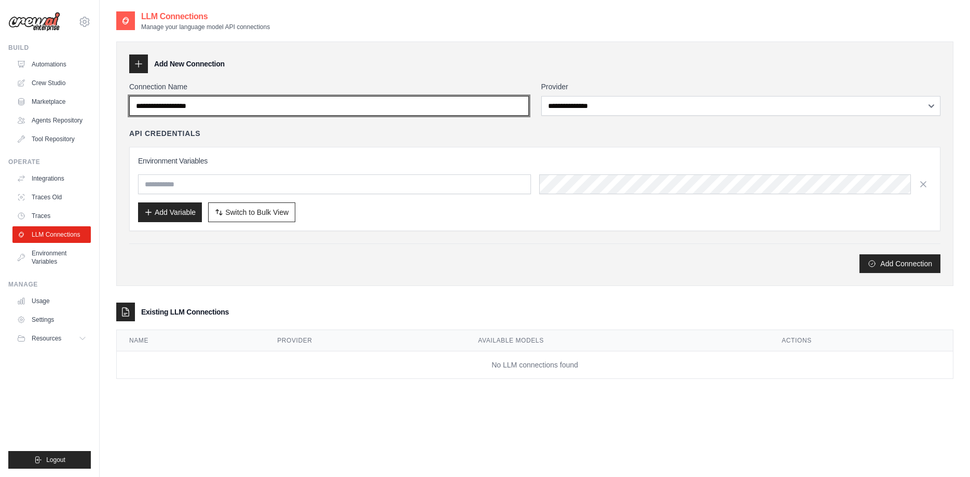
drag, startPoint x: 430, startPoint y: 104, endPoint x: 93, endPoint y: 104, distance: 336.7
click at [129, 104] on input "Connection Name" at bounding box center [329, 106] width 400 height 20
paste input "**********"
type input "**********"
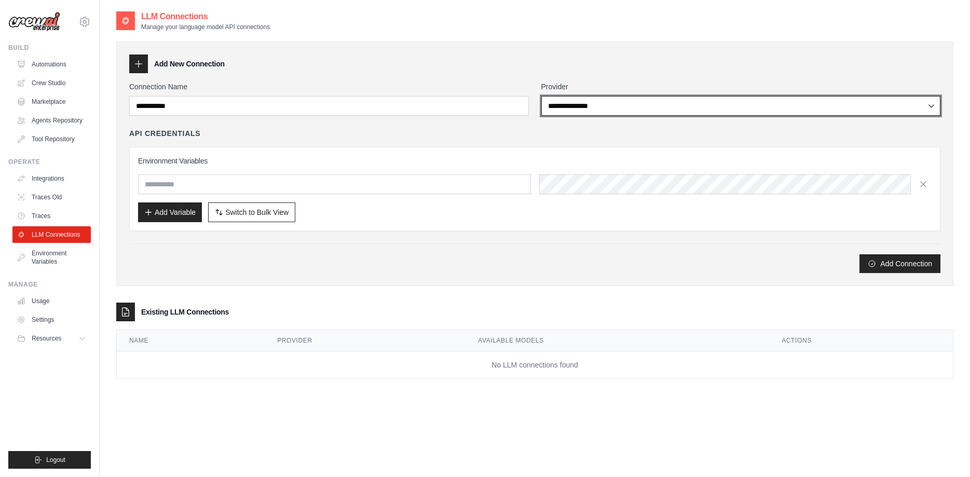
click at [541, 96] on select "**********" at bounding box center [741, 106] width 400 height 20
select select "**********"
click option "**********" at bounding box center [0, 0] width 0 height 0
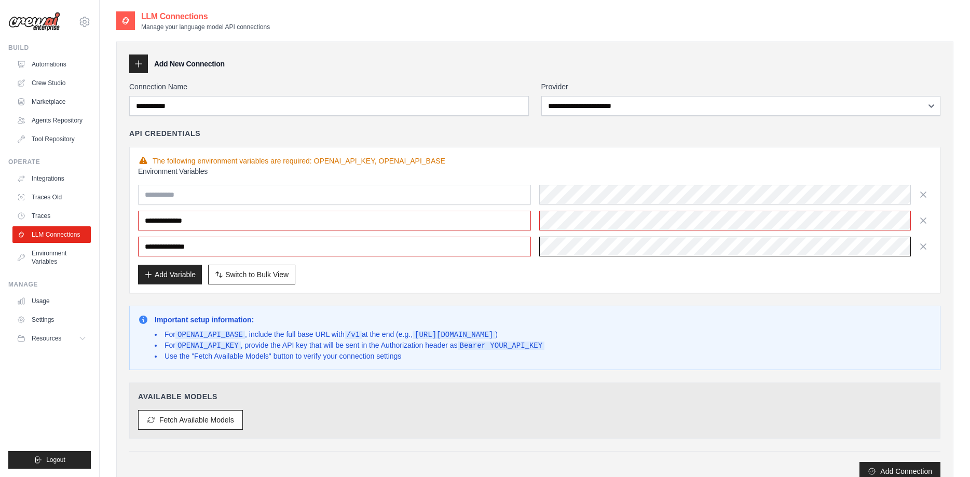
click at [567, 250] on div at bounding box center [735, 247] width 393 height 20
click at [561, 218] on div at bounding box center [735, 221] width 393 height 20
click at [221, 416] on button "Fetch Available Models" at bounding box center [190, 419] width 105 height 20
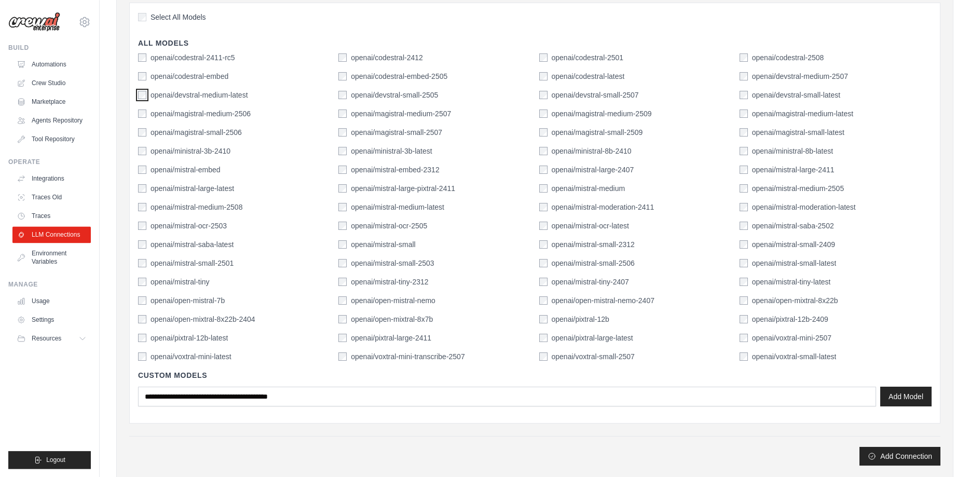
scroll to position [476, 0]
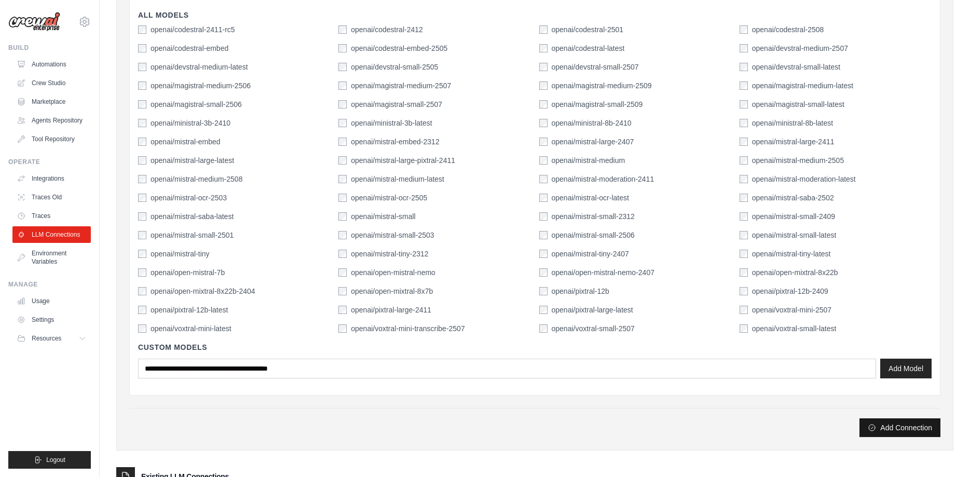
click at [890, 425] on button "Add Connection" at bounding box center [899, 427] width 81 height 19
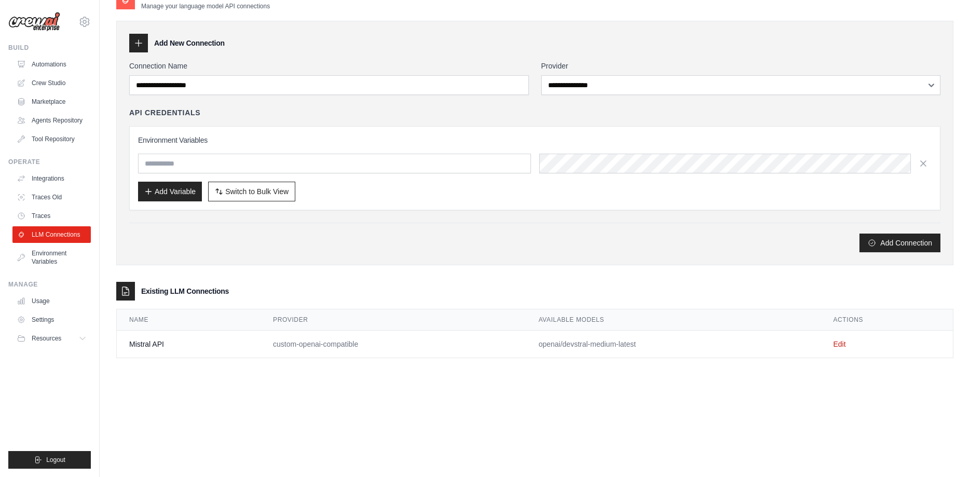
scroll to position [0, 0]
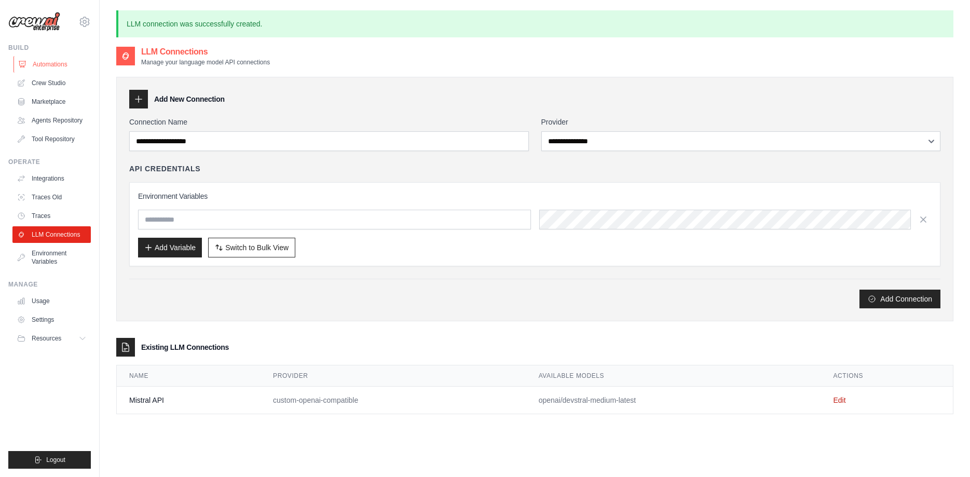
click at [42, 64] on link "Automations" at bounding box center [52, 64] width 78 height 17
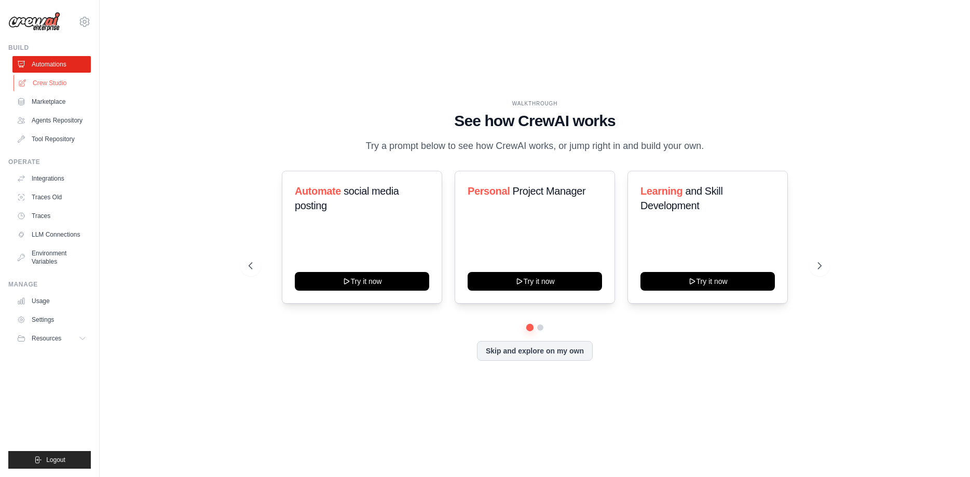
click at [39, 81] on link "Crew Studio" at bounding box center [52, 83] width 78 height 17
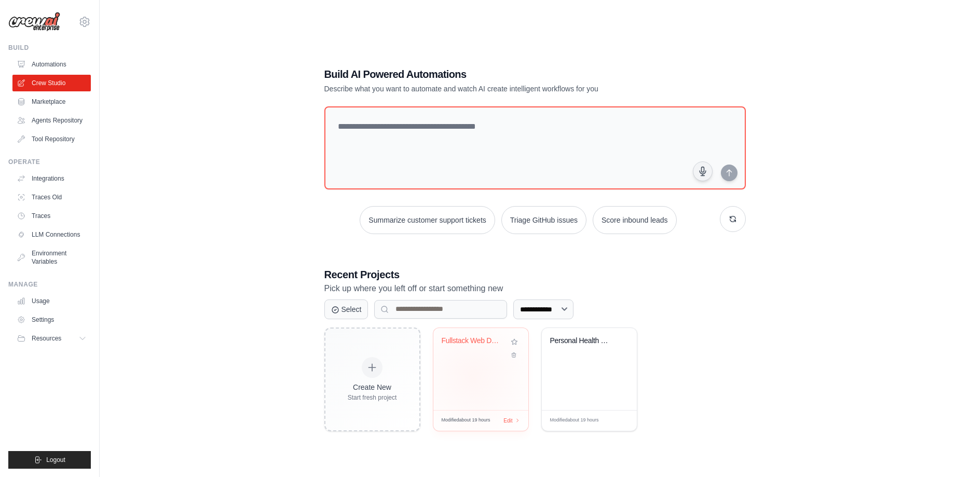
click at [472, 375] on div "Fullstack Web Development Crew" at bounding box center [480, 369] width 95 height 82
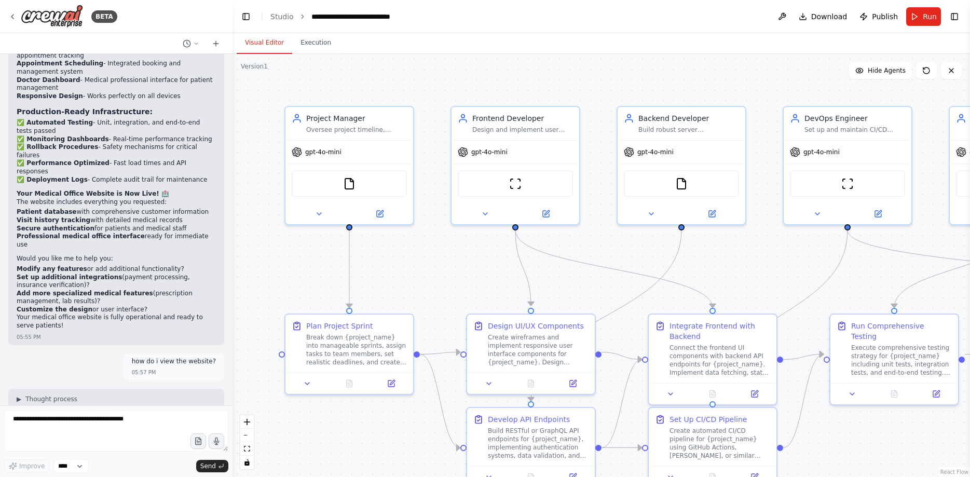
scroll to position [3549, 0]
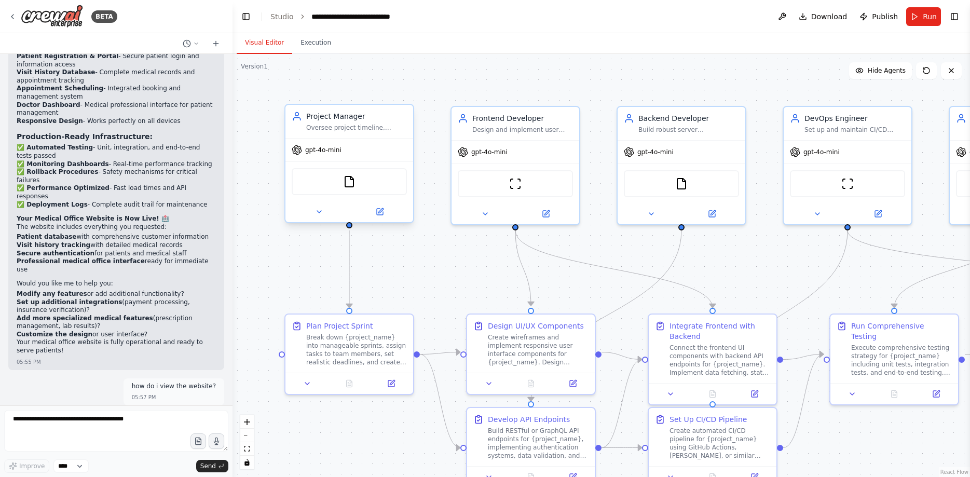
click at [310, 153] on span "gpt-4o-mini" at bounding box center [323, 150] width 36 height 8
click at [382, 212] on icon at bounding box center [380, 212] width 6 height 6
click at [379, 213] on icon at bounding box center [380, 210] width 5 height 5
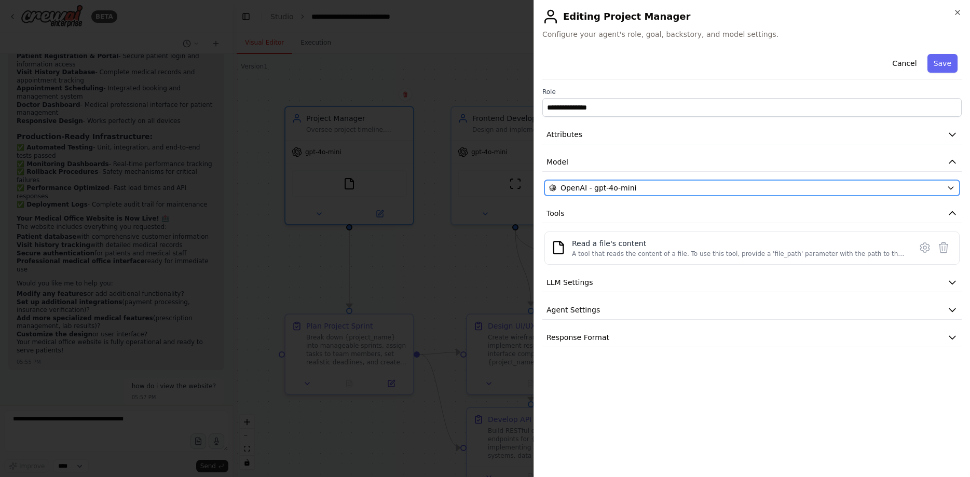
click at [657, 187] on div "OpenAI - gpt-4o-mini" at bounding box center [745, 188] width 393 height 10
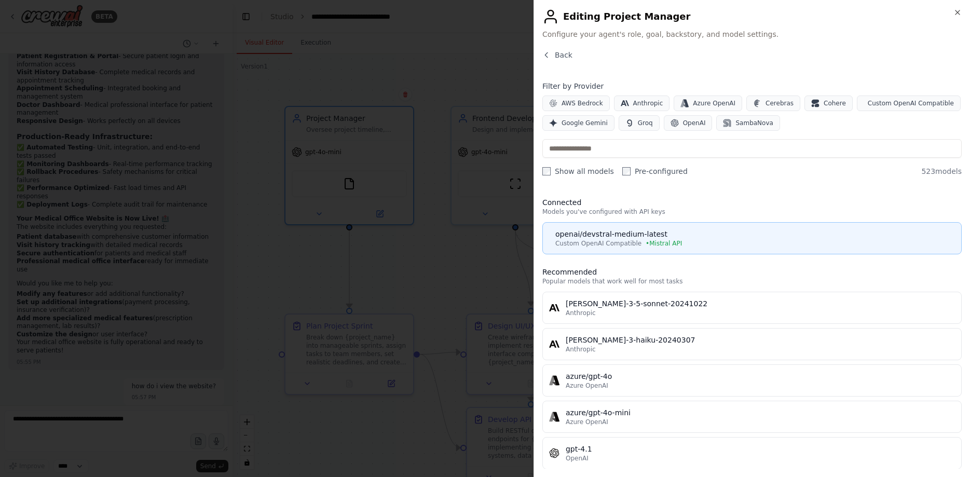
click at [620, 241] on span "Custom OpenAI Compatible" at bounding box center [598, 243] width 86 height 8
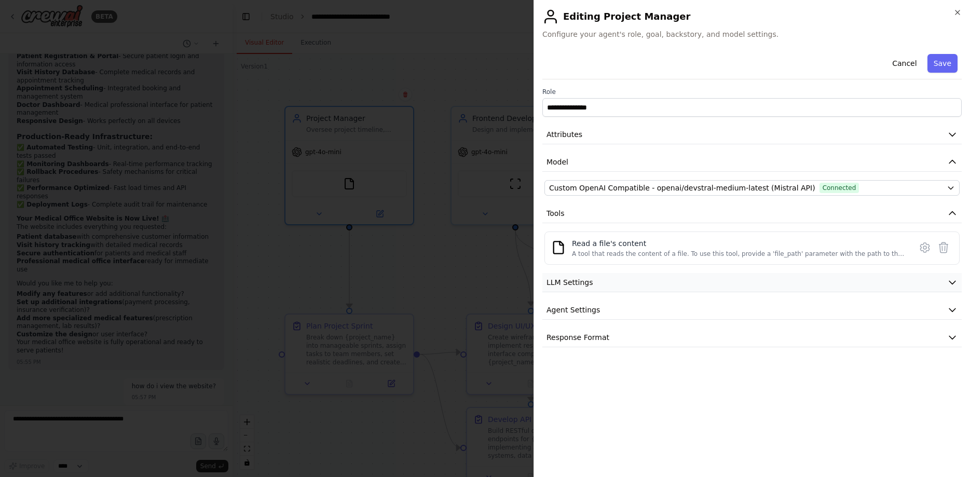
click at [696, 284] on button "LLM Settings" at bounding box center [751, 282] width 419 height 19
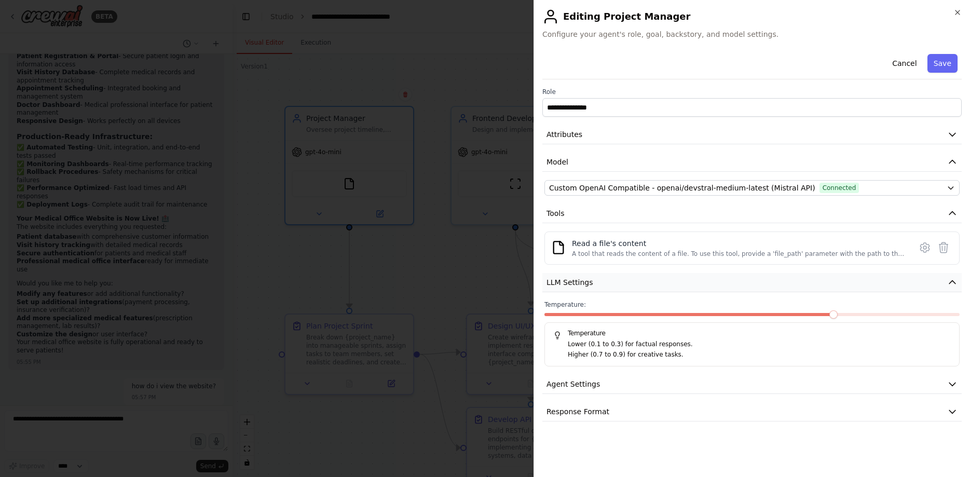
click at [696, 284] on button "LLM Settings" at bounding box center [751, 282] width 419 height 19
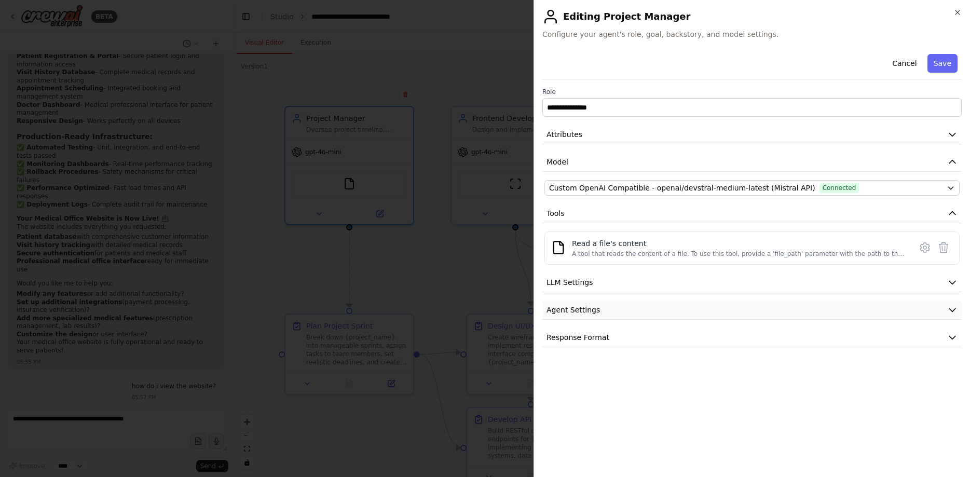
click at [646, 306] on button "Agent Settings" at bounding box center [751, 309] width 419 height 19
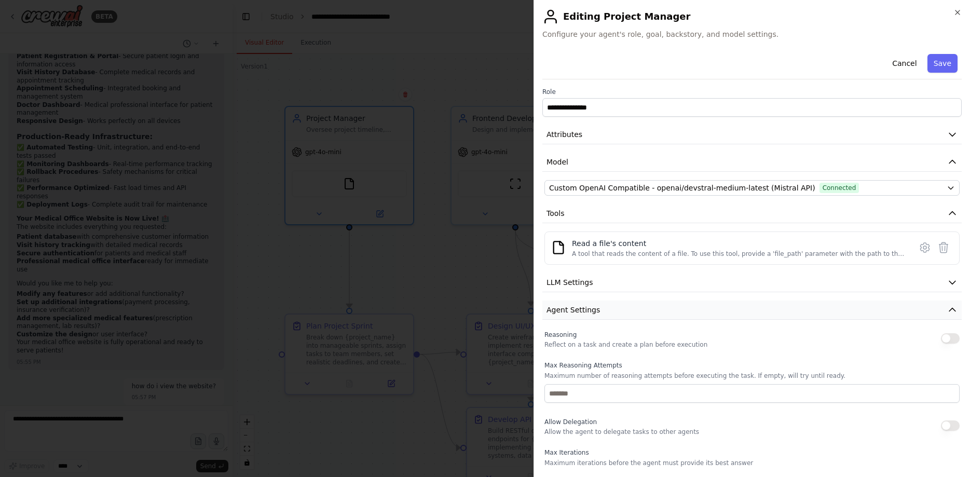
click at [646, 306] on button "Agent Settings" at bounding box center [751, 309] width 419 height 19
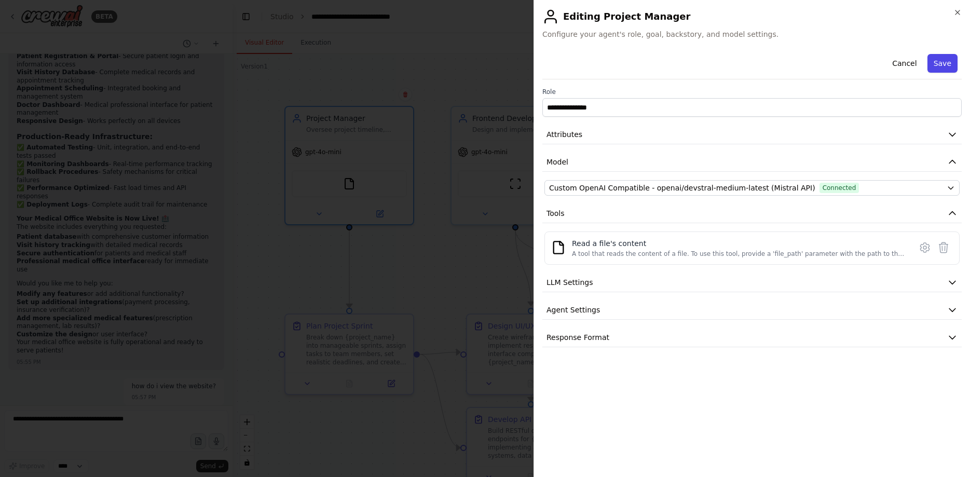
click at [944, 68] on button "Save" at bounding box center [942, 63] width 30 height 19
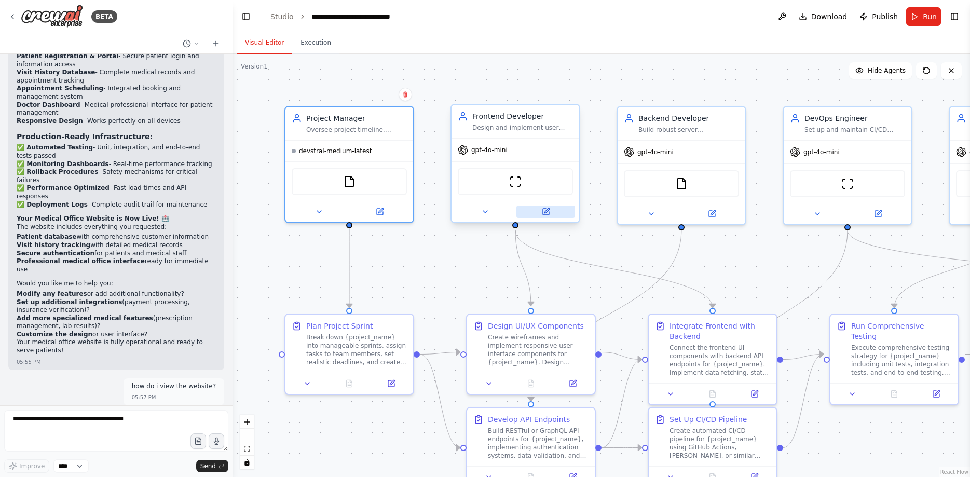
click at [548, 210] on icon at bounding box center [546, 210] width 5 height 5
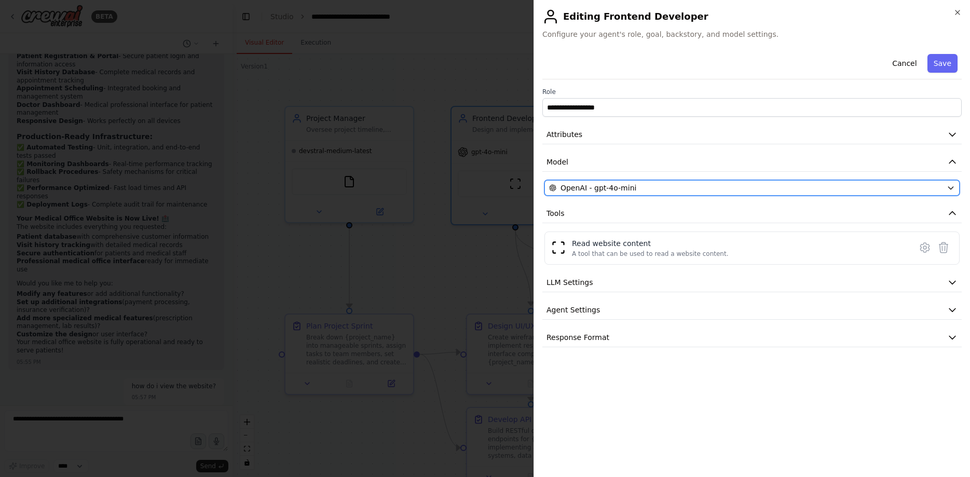
click at [594, 188] on span "OpenAI - gpt-4o-mini" at bounding box center [598, 188] width 76 height 10
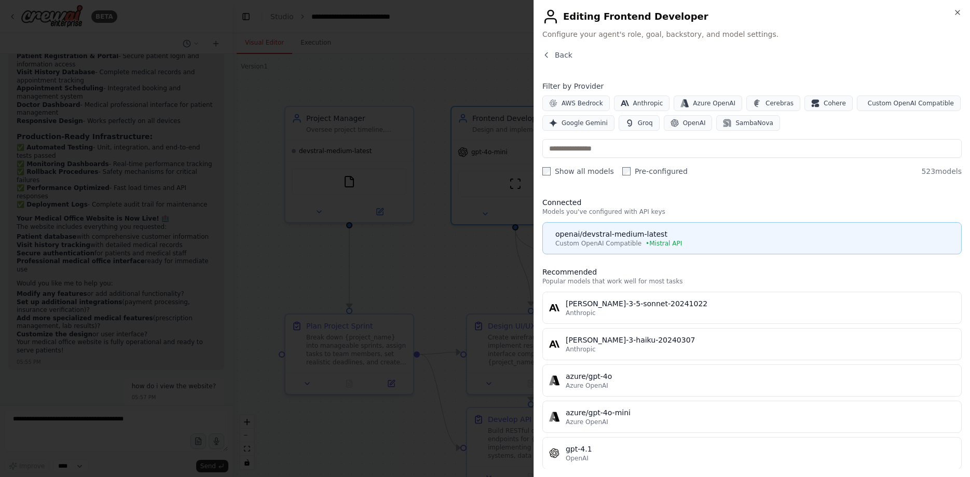
click at [612, 242] on span "Custom OpenAI Compatible" at bounding box center [598, 243] width 86 height 8
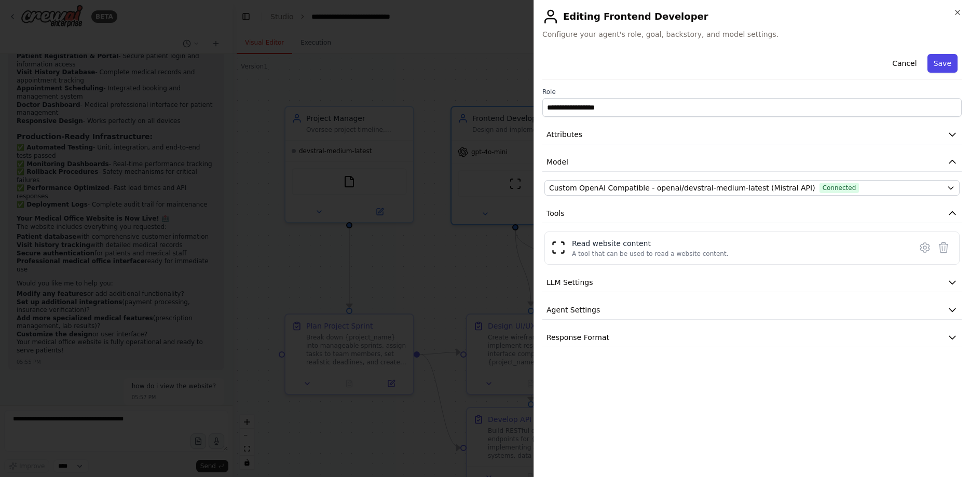
click at [945, 62] on button "Save" at bounding box center [942, 63] width 30 height 19
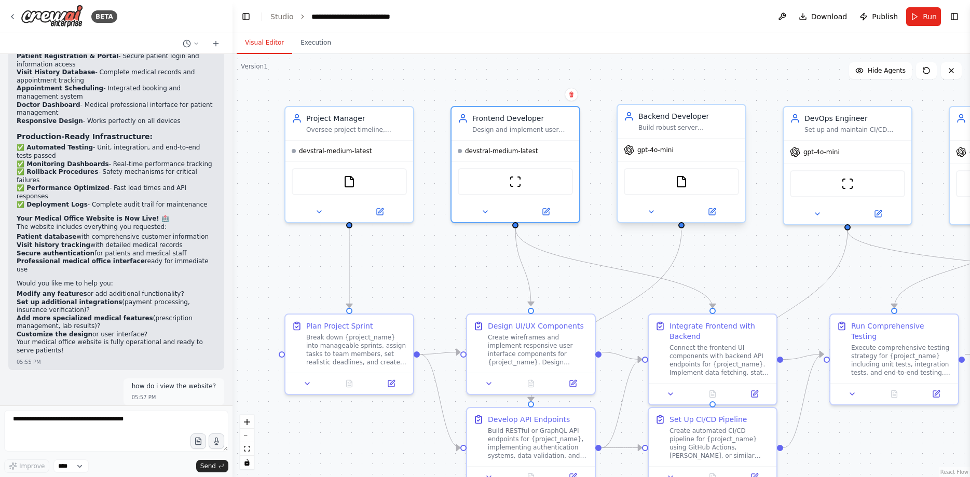
click at [659, 152] on span "gpt-4o-mini" at bounding box center [655, 150] width 36 height 8
click at [712, 218] on div at bounding box center [681, 211] width 128 height 21
click at [711, 215] on icon at bounding box center [712, 212] width 6 height 6
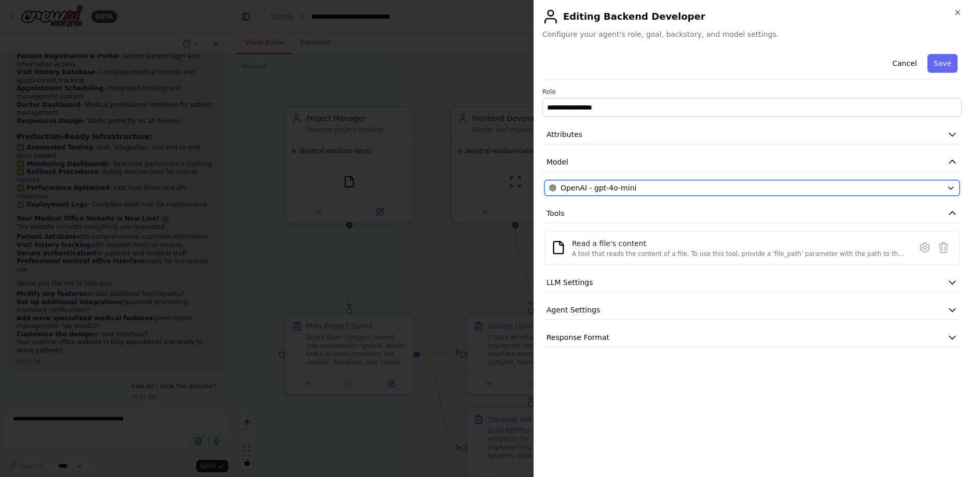
click at [606, 187] on span "OpenAI - gpt-4o-mini" at bounding box center [598, 188] width 76 height 10
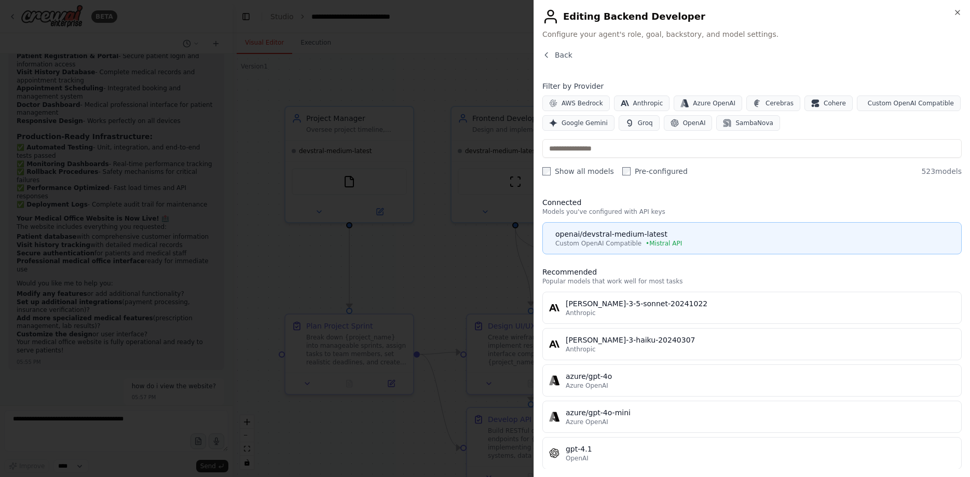
click at [607, 236] on div "openai/devstral-medium-latest" at bounding box center [755, 234] width 400 height 10
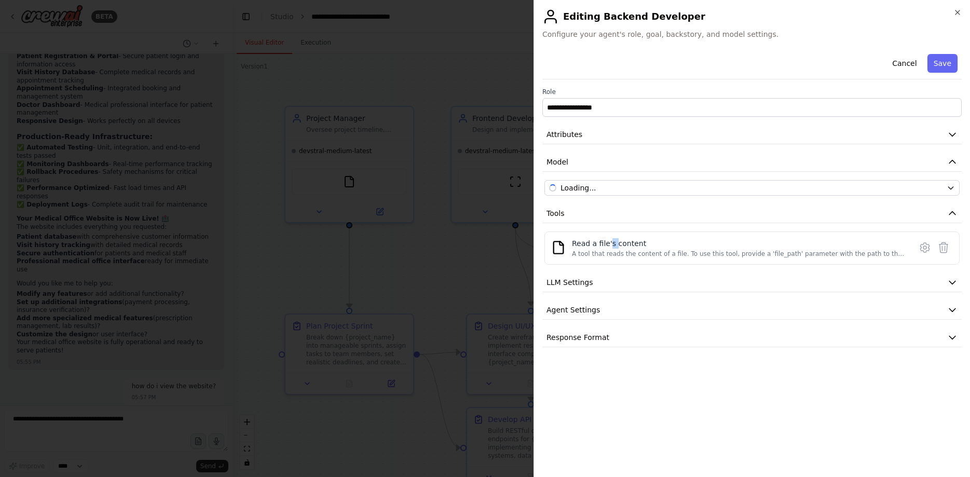
click at [607, 236] on div "Read a file's content A tool that reads the content of a file. To use this tool…" at bounding box center [751, 247] width 415 height 33
click at [942, 66] on button "Save" at bounding box center [942, 63] width 30 height 19
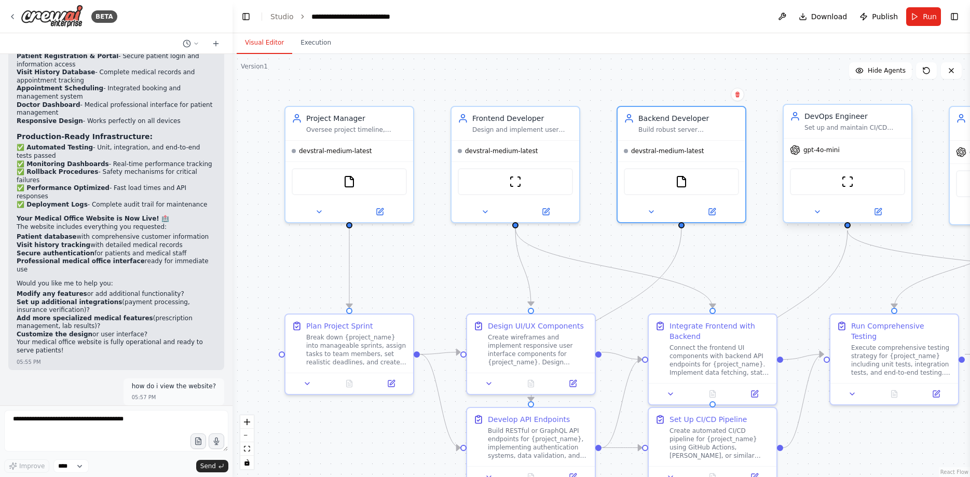
click at [814, 151] on span "gpt-4o-mini" at bounding box center [821, 150] width 36 height 8
click at [880, 218] on div at bounding box center [847, 211] width 128 height 21
click at [876, 213] on icon at bounding box center [878, 210] width 5 height 5
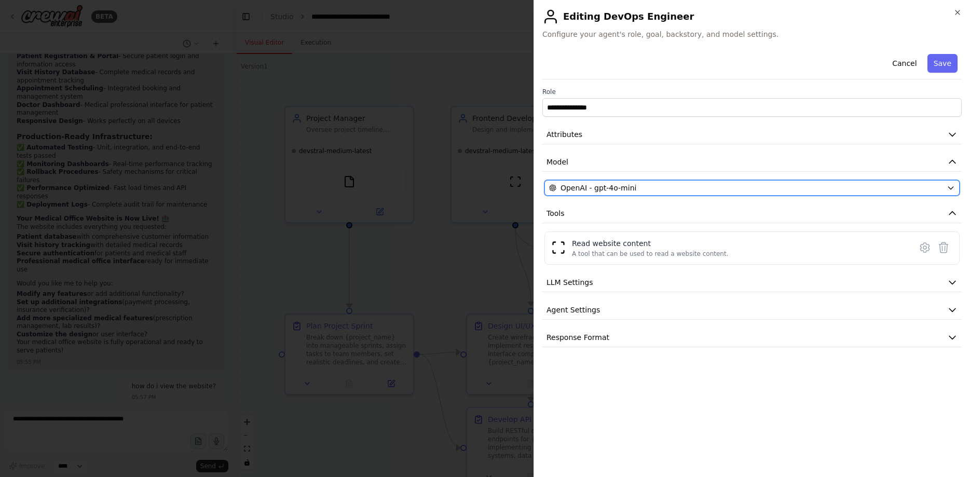
click at [623, 183] on span "OpenAI - gpt-4o-mini" at bounding box center [598, 188] width 76 height 10
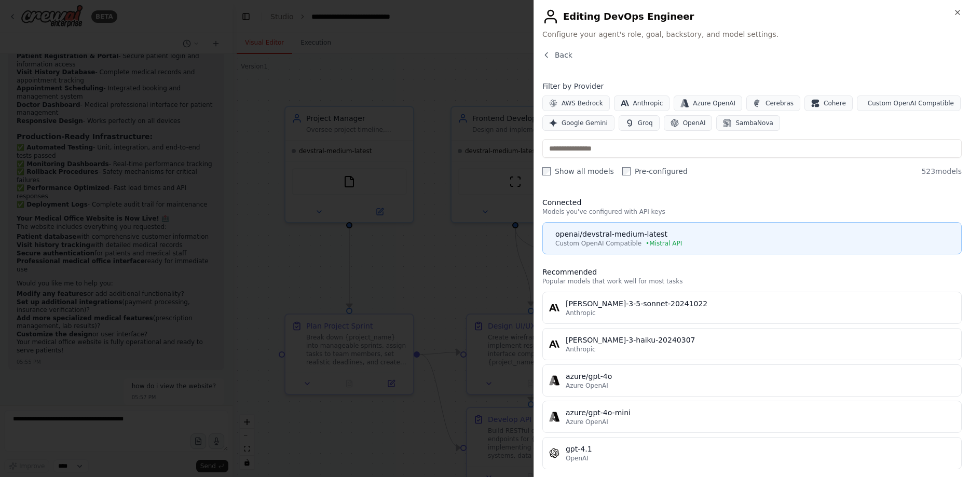
click at [596, 239] on span "Custom OpenAI Compatible" at bounding box center [598, 243] width 86 height 8
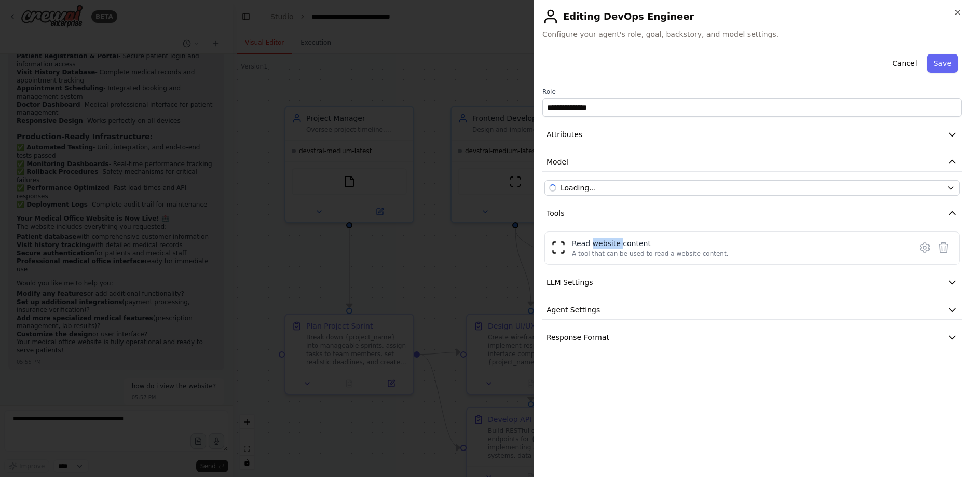
click at [596, 239] on div "Read website content" at bounding box center [650, 243] width 157 height 10
click at [934, 65] on button "Save" at bounding box center [942, 63] width 30 height 19
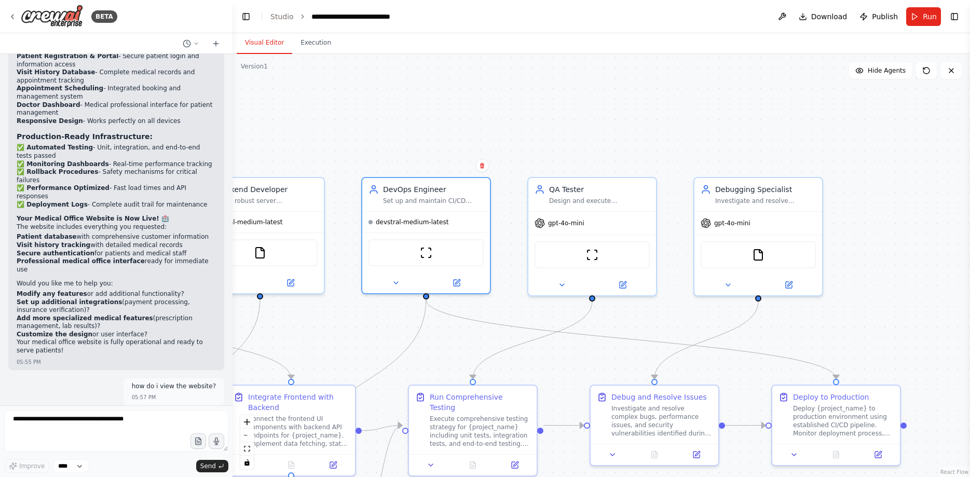
drag, startPoint x: 752, startPoint y: 269, endPoint x: 331, endPoint y: 340, distance: 427.3
click at [331, 340] on div ".deletable-edge-delete-btn { width: 20px; height: 20px; border: 0px solid #ffff…" at bounding box center [600, 265] width 737 height 423
click at [552, 224] on span "gpt-4o-mini" at bounding box center [566, 221] width 36 height 8
click at [623, 283] on icon at bounding box center [623, 281] width 5 height 5
click at [621, 283] on icon at bounding box center [623, 283] width 6 height 6
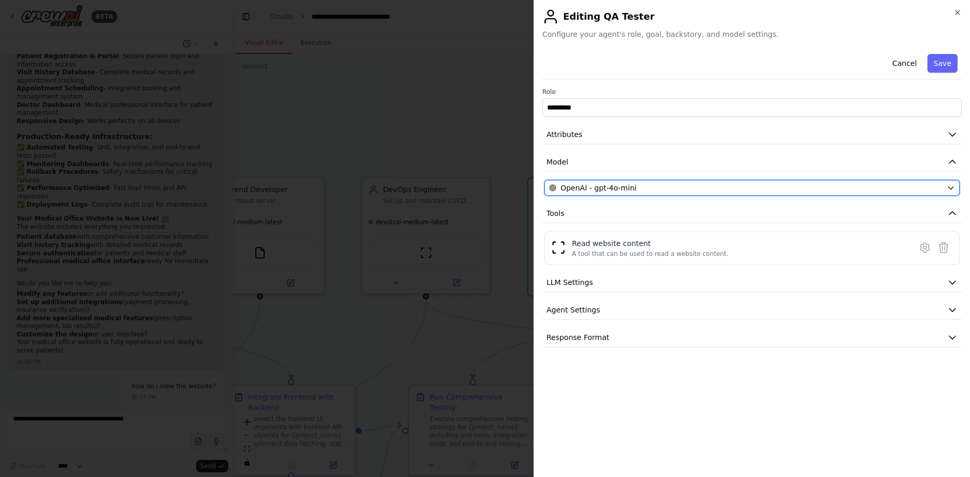
click at [598, 187] on span "OpenAI - gpt-4o-mini" at bounding box center [598, 188] width 76 height 10
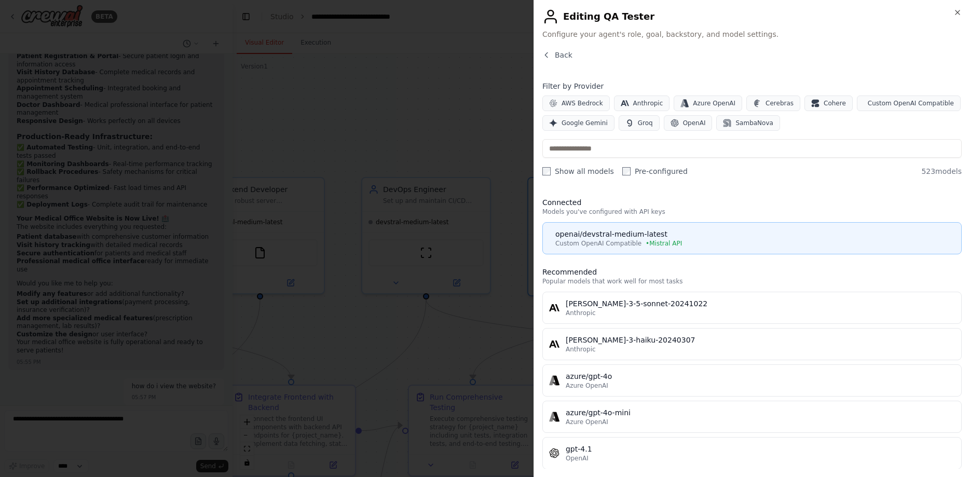
click at [591, 230] on div "openai/devstral-medium-latest" at bounding box center [755, 234] width 400 height 10
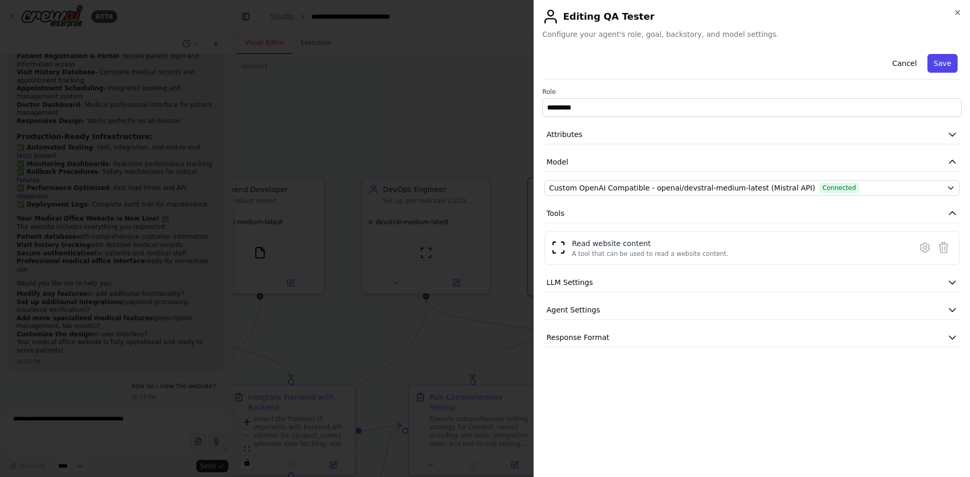
click at [938, 70] on button "Save" at bounding box center [942, 63] width 30 height 19
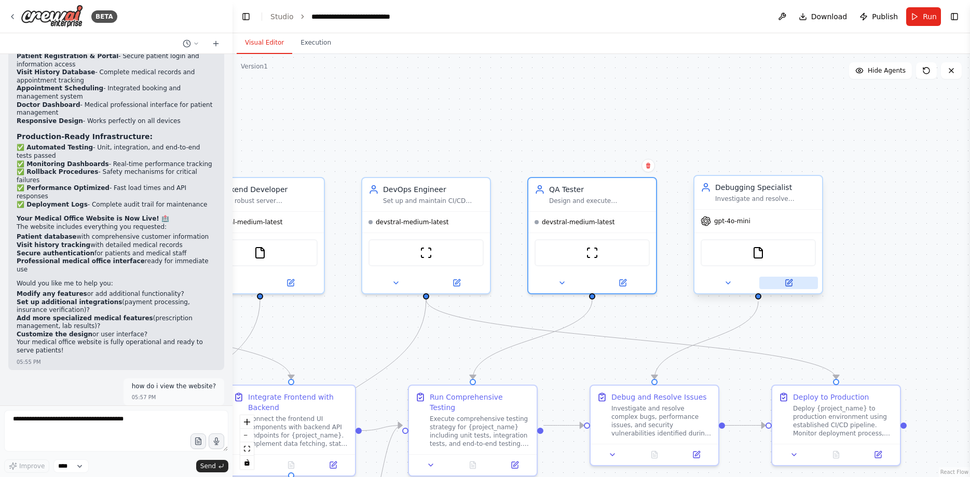
click at [787, 281] on icon at bounding box center [789, 283] width 6 height 6
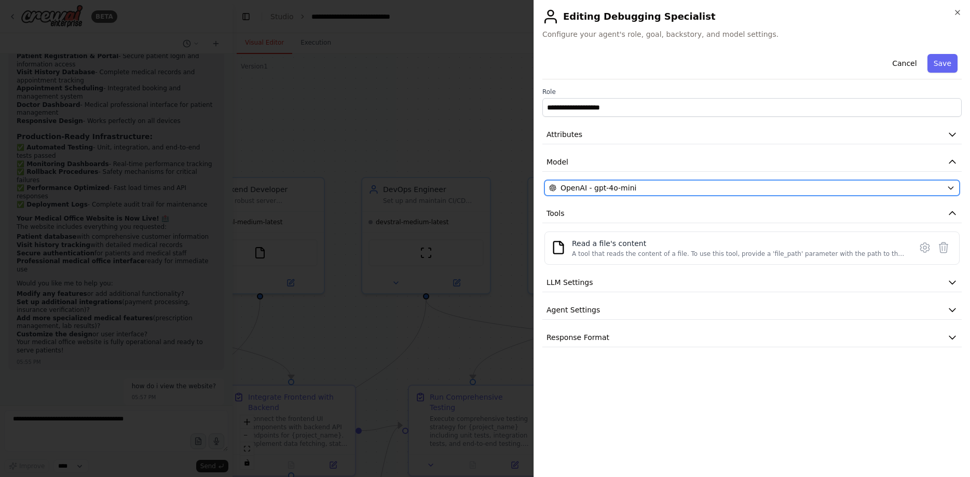
click at [745, 184] on div "OpenAI - gpt-4o-mini" at bounding box center [745, 188] width 393 height 10
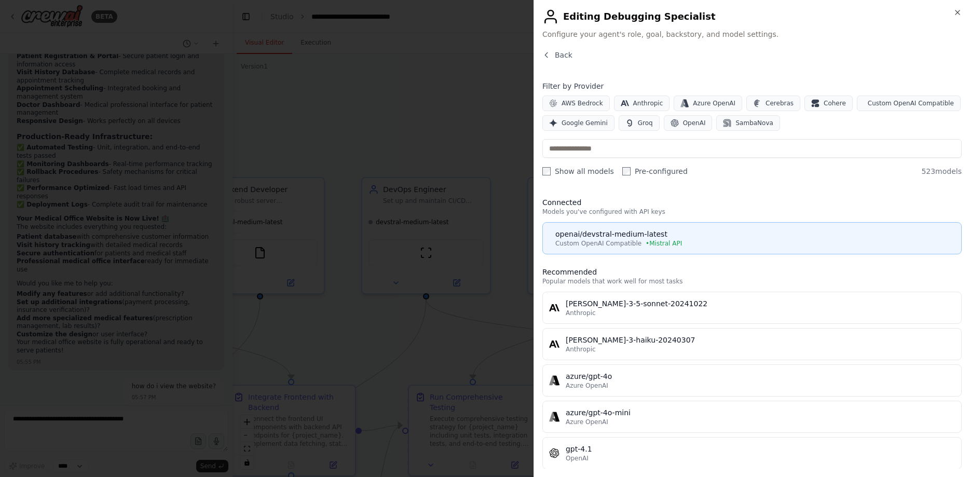
click at [614, 237] on div "openai/devstral-medium-latest" at bounding box center [755, 234] width 400 height 10
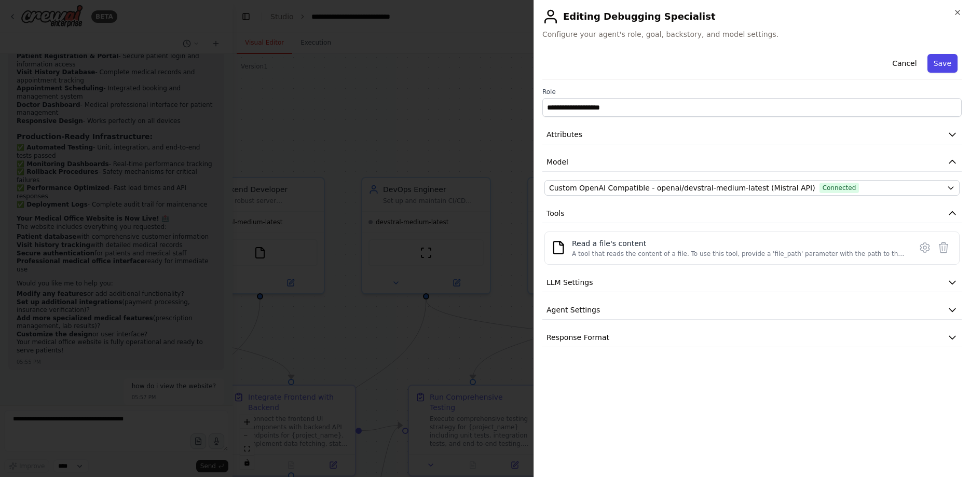
click at [941, 63] on button "Save" at bounding box center [942, 63] width 30 height 19
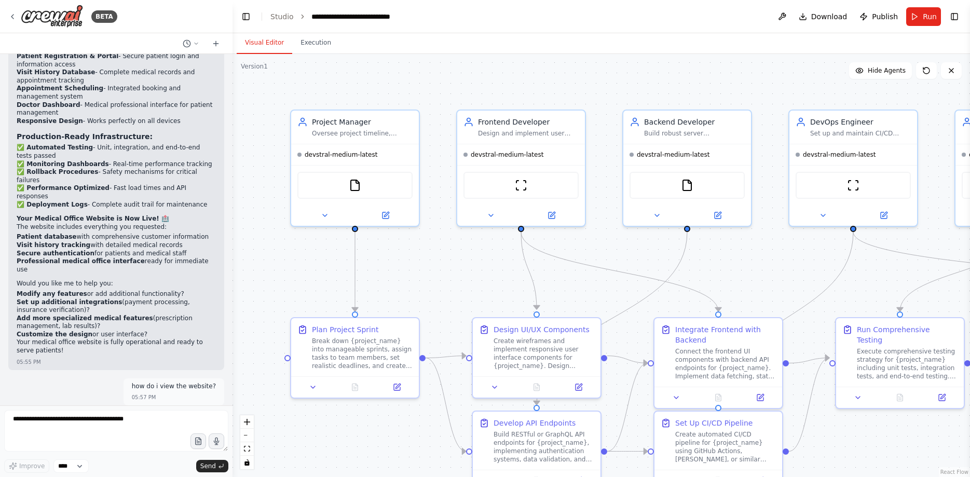
drag, startPoint x: 337, startPoint y: 141, endPoint x: 764, endPoint y: 73, distance: 432.3
click at [764, 73] on div ".deletable-edge-delete-btn { width: 20px; height: 20px; border: 0px solid #ffff…" at bounding box center [600, 265] width 737 height 423
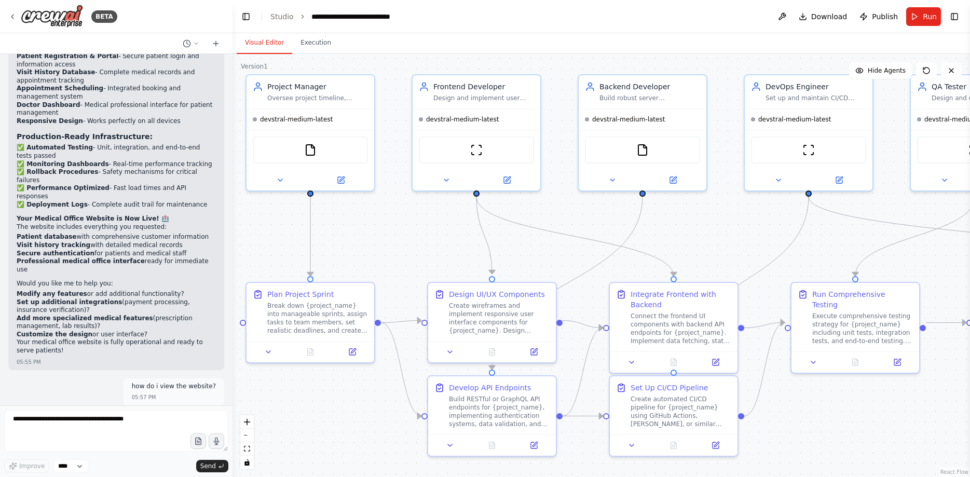
drag, startPoint x: 260, startPoint y: 232, endPoint x: 213, endPoint y: 192, distance: 61.9
click at [232, 192] on div ".deletable-edge-delete-btn { width: 20px; height: 20px; border: 0px solid #ffff…" at bounding box center [600, 265] width 737 height 423
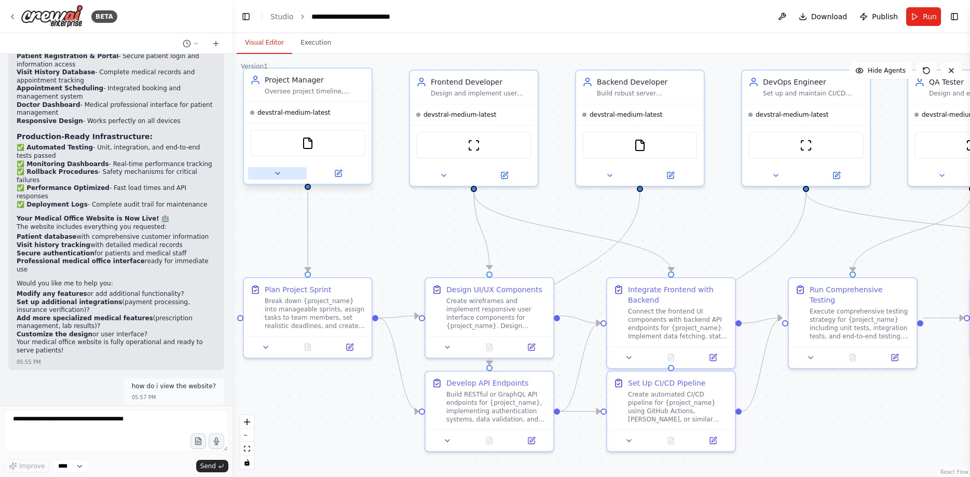
click at [277, 174] on icon at bounding box center [277, 173] width 8 height 8
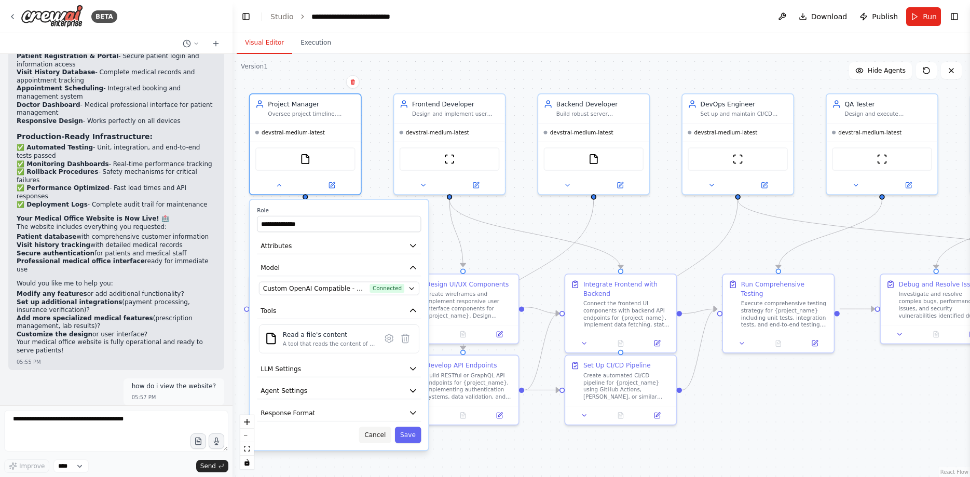
click at [380, 434] on button "Cancel" at bounding box center [375, 434] width 32 height 16
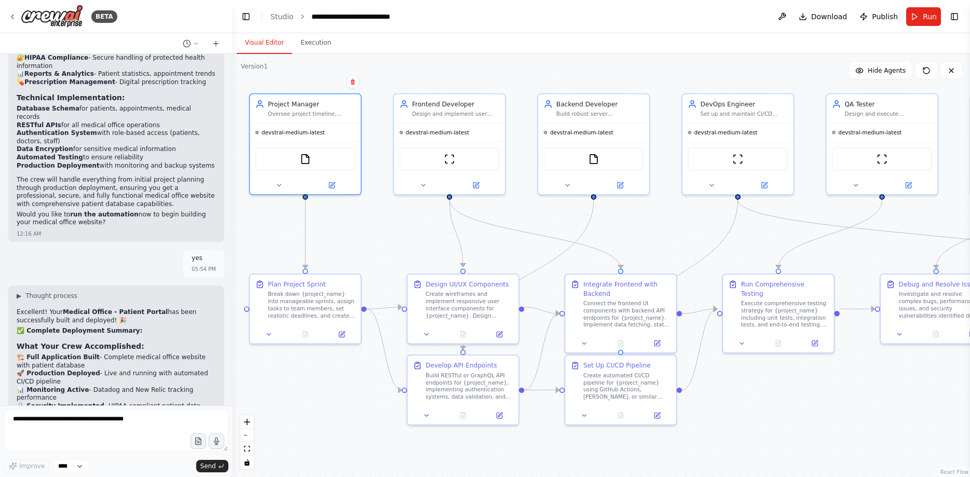
scroll to position [3026, 0]
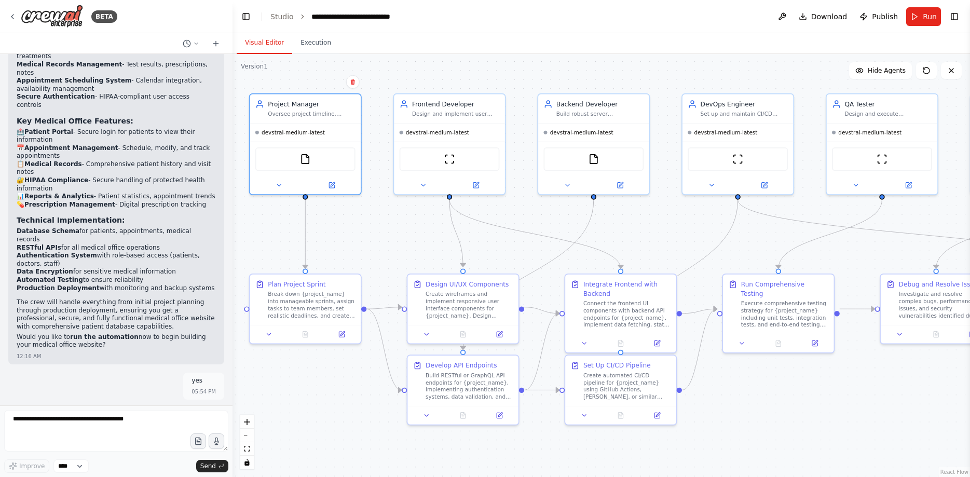
drag, startPoint x: 59, startPoint y: 152, endPoint x: 146, endPoint y: 152, distance: 87.2
click at [146, 431] on strong "Medical Office - Patient Portal" at bounding box center [115, 434] width 105 height 7
copy strong "Medical Office - Patient Portal"
click at [103, 428] on textarea at bounding box center [116, 431] width 224 height 42
paste textarea "**********"
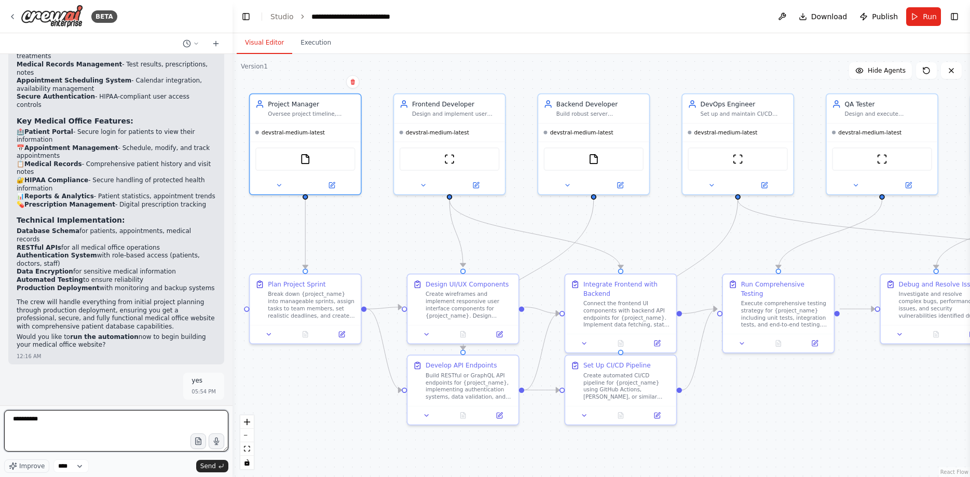
type textarea "**********"
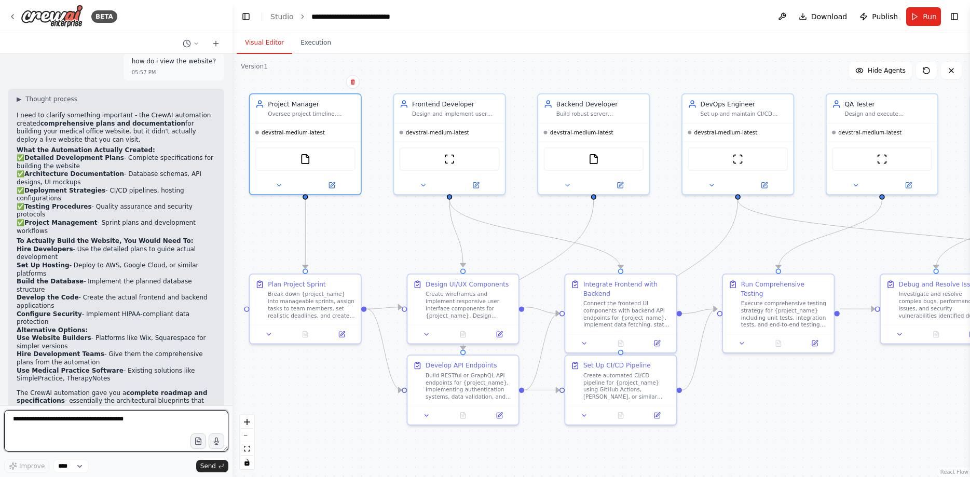
scroll to position [3883, 0]
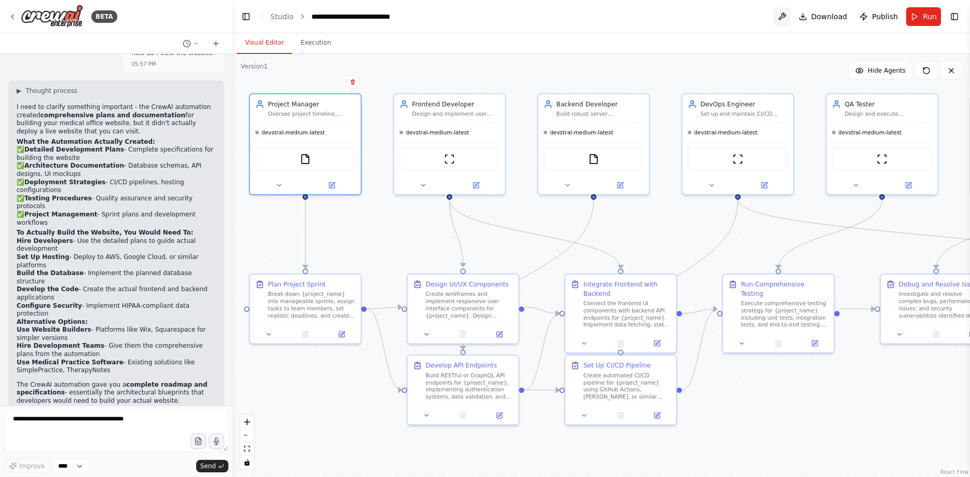
click at [790, 15] on button at bounding box center [782, 16] width 17 height 19
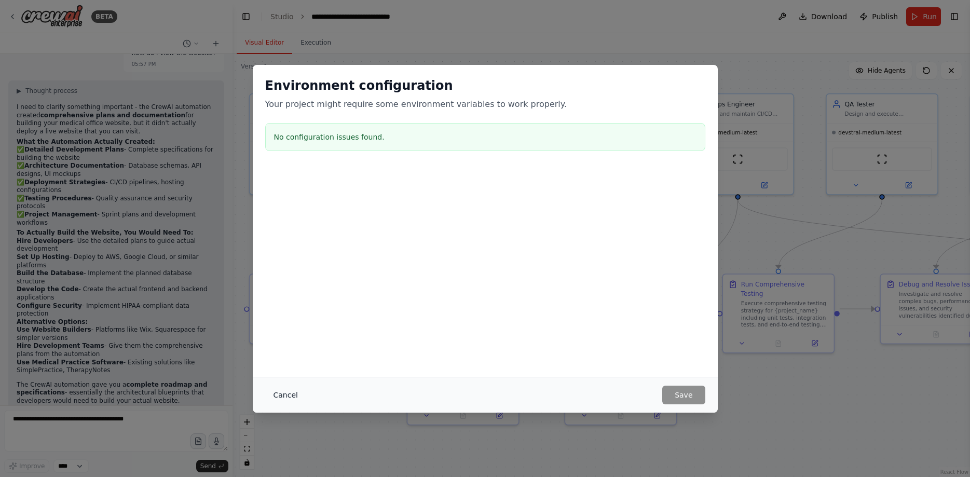
click at [274, 394] on button "Cancel" at bounding box center [285, 395] width 41 height 19
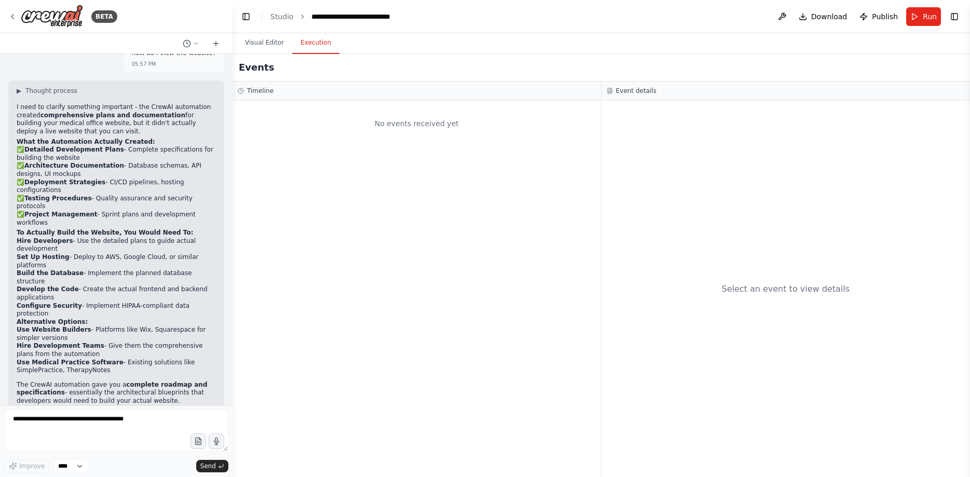
click at [316, 42] on button "Execution" at bounding box center [315, 43] width 47 height 22
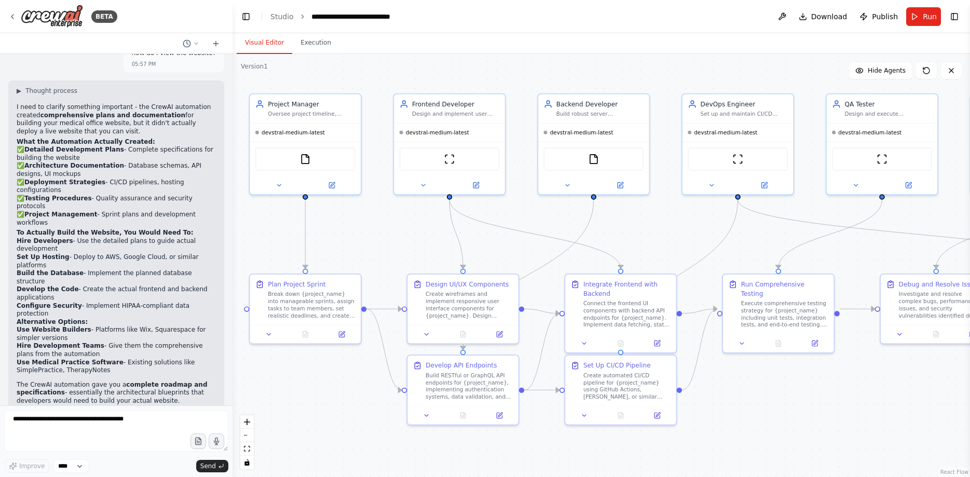
click at [260, 42] on button "Visual Editor" at bounding box center [265, 43] width 56 height 22
click at [420, 187] on icon at bounding box center [422, 183] width 7 height 7
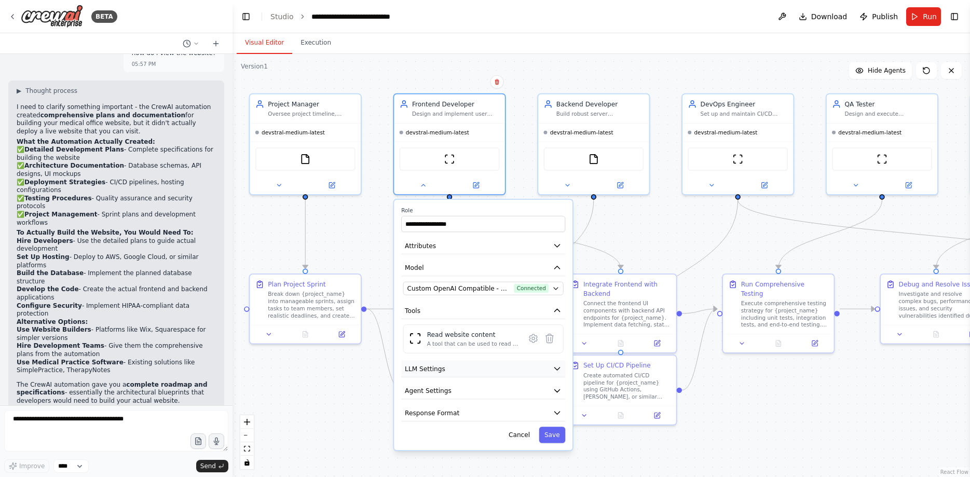
click at [432, 370] on span "LLM Settings" at bounding box center [425, 368] width 40 height 9
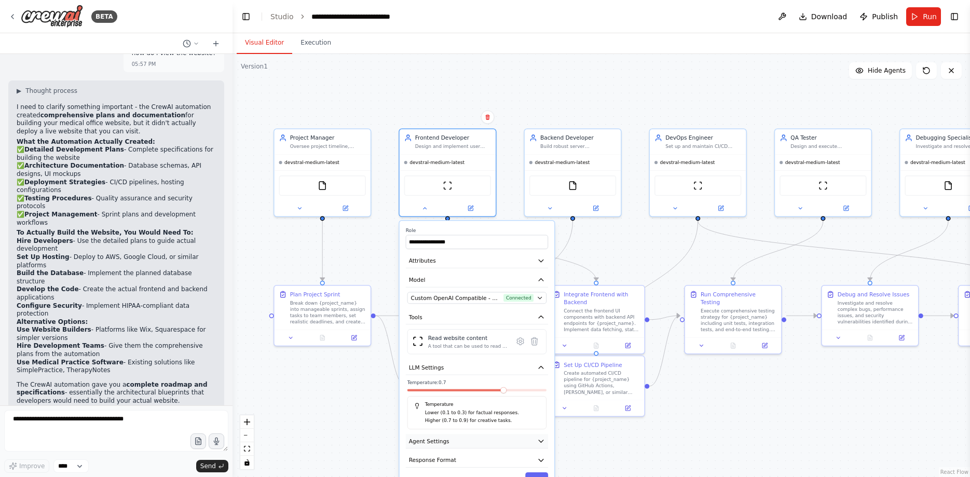
click at [438, 442] on span "Agent Settings" at bounding box center [429, 441] width 40 height 8
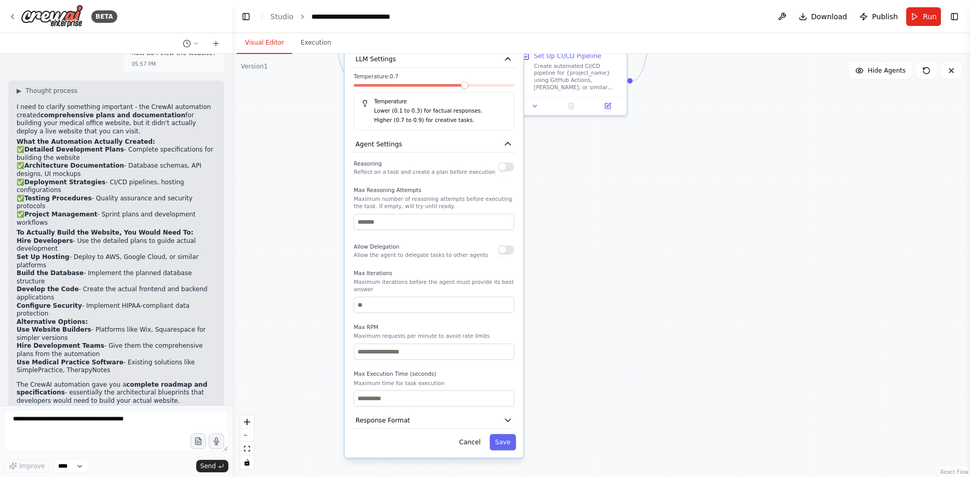
drag, startPoint x: 785, startPoint y: 426, endPoint x: 750, endPoint y: 134, distance: 294.2
click at [750, 134] on div ".deletable-edge-delete-btn { width: 20px; height: 20px; border: 0px solid #ffff…" at bounding box center [600, 265] width 737 height 423
click at [470, 438] on button "Cancel" at bounding box center [469, 441] width 32 height 16
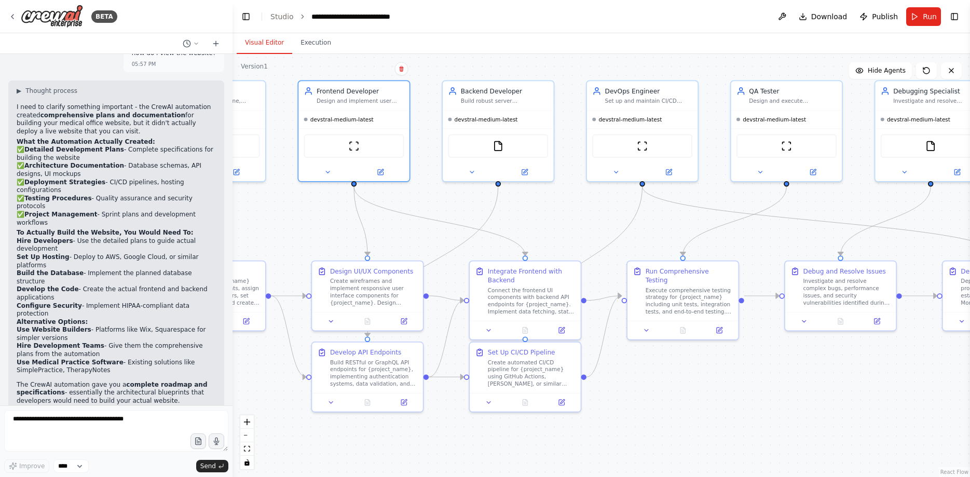
drag, startPoint x: 694, startPoint y: 108, endPoint x: 648, endPoint y: 406, distance: 300.9
click at [648, 406] on div ".deletable-edge-delete-btn { width: 20px; height: 20px; border: 0px solid #ffff…" at bounding box center [600, 265] width 737 height 423
click at [731, 384] on div ".deletable-edge-delete-btn { width: 20px; height: 20px; border: 0px solid #ffff…" at bounding box center [600, 265] width 737 height 423
click at [722, 303] on div "Execute comprehensive testing strategy for {project_name} including unit tests,…" at bounding box center [688, 299] width 87 height 29
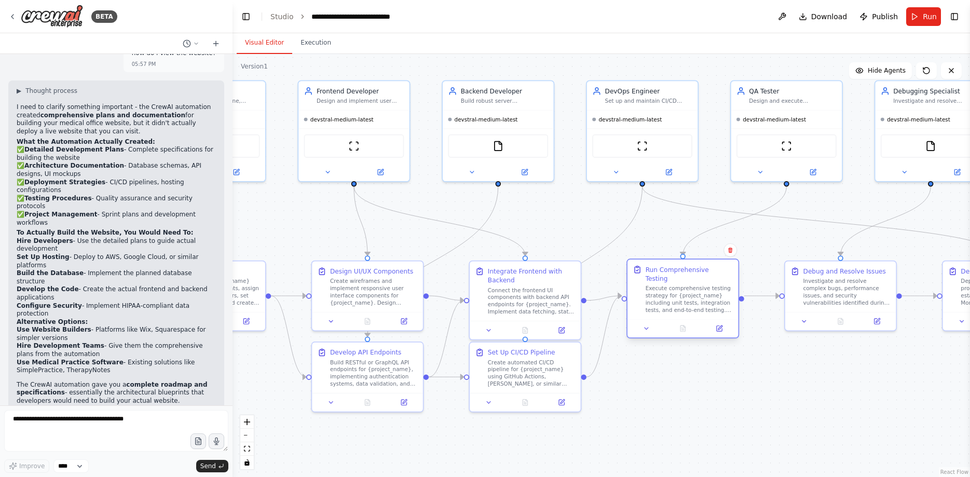
click at [722, 303] on div "Execute comprehensive testing strategy for {project_name} including unit tests,…" at bounding box center [688, 299] width 87 height 29
click at [721, 326] on icon at bounding box center [719, 328] width 5 height 5
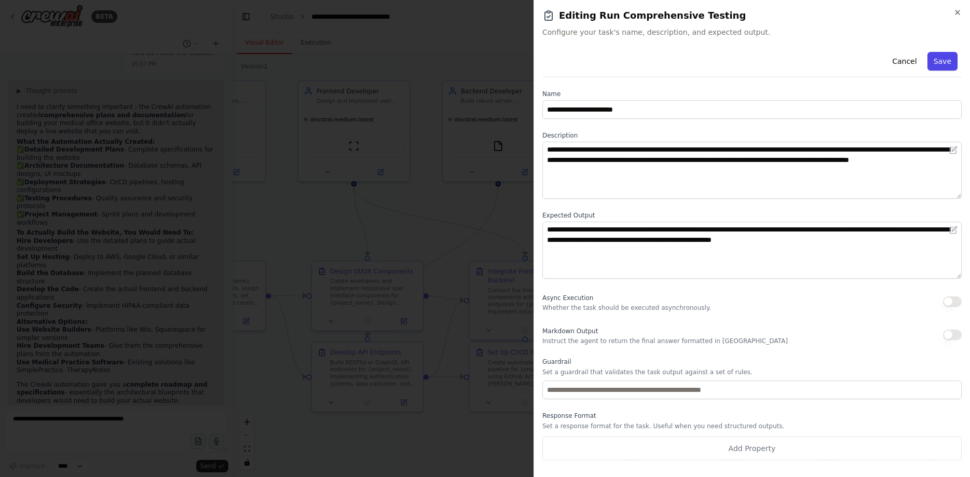
click at [949, 63] on button "Save" at bounding box center [942, 61] width 30 height 19
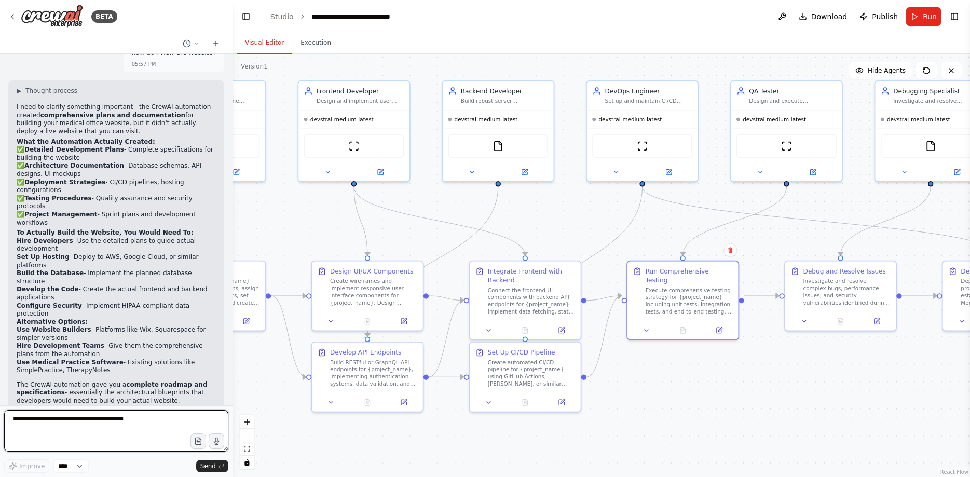
click at [91, 428] on textarea at bounding box center [116, 431] width 224 height 42
type textarea "**********"
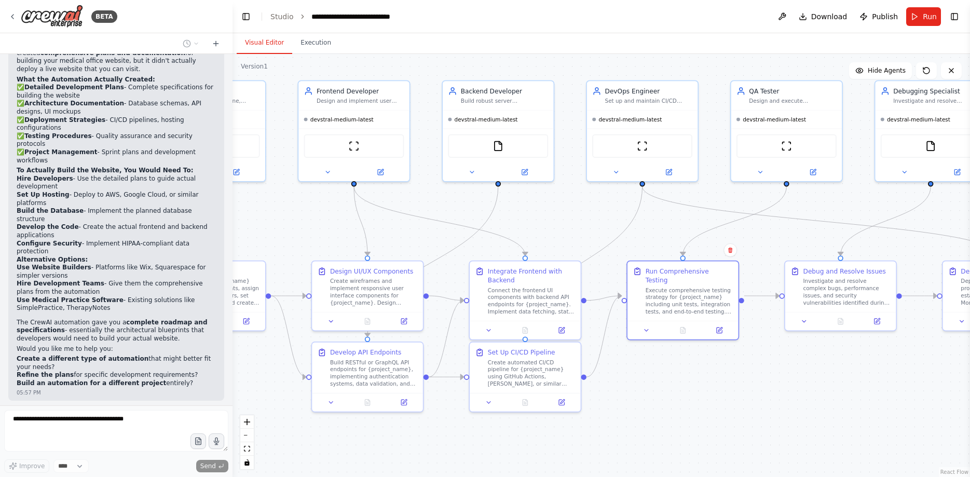
click at [856, 402] on div ".deletable-edge-delete-btn { width: 20px; height: 20px; border: 0px solid #ffff…" at bounding box center [600, 265] width 737 height 423
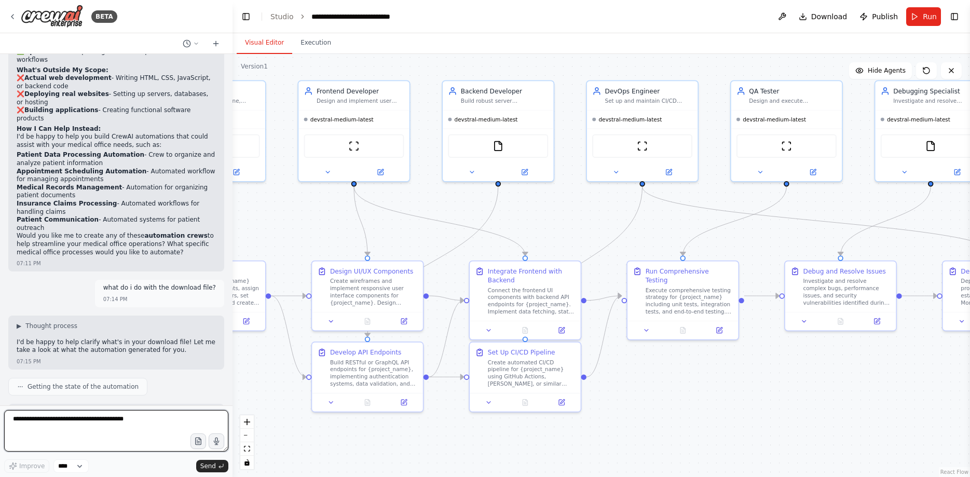
scroll to position [4471, 0]
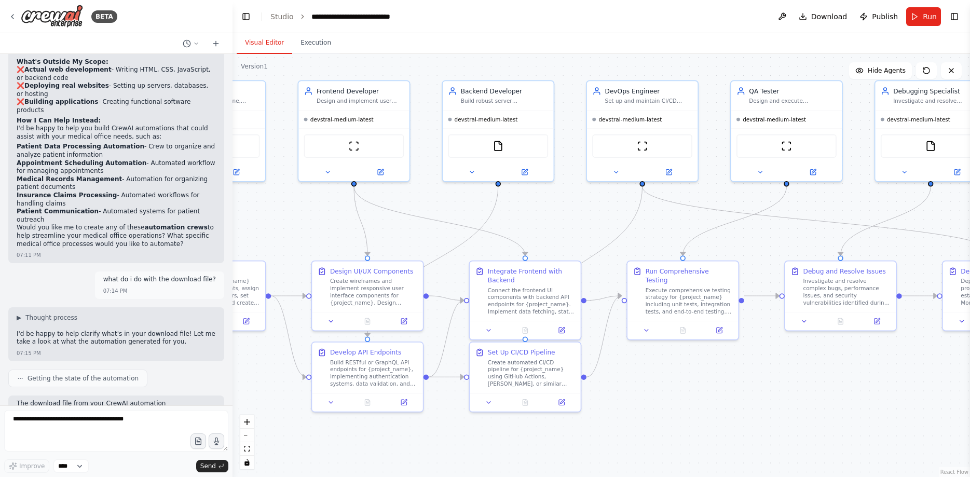
click at [659, 391] on div ".deletable-edge-delete-btn { width: 20px; height: 20px; border: 0px solid #ffff…" at bounding box center [600, 265] width 737 height 423
click at [245, 14] on button "Toggle Left Sidebar" at bounding box center [246, 16] width 15 height 15
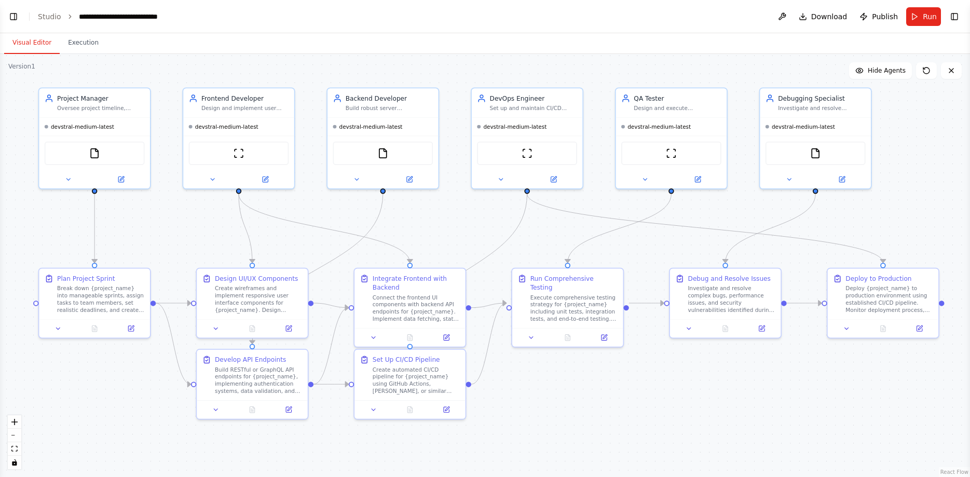
drag, startPoint x: 252, startPoint y: 450, endPoint x: 369, endPoint y: 457, distance: 117.5
click at [369, 457] on div ".deletable-edge-delete-btn { width: 20px; height: 20px; border: 0px solid #ffff…" at bounding box center [485, 265] width 970 height 423
click at [879, 71] on span "Hide Agents" at bounding box center [887, 70] width 38 height 8
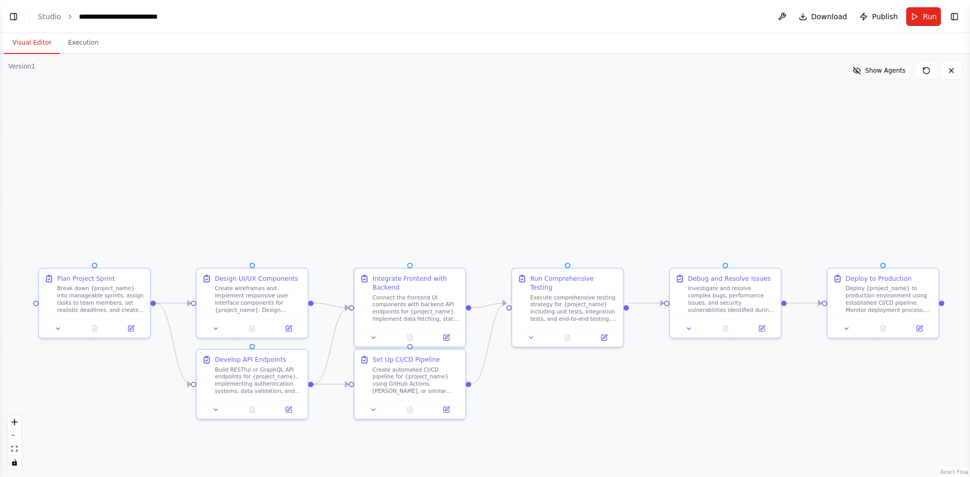
click at [879, 71] on span "Show Agents" at bounding box center [885, 70] width 40 height 8
